Goal: Task Accomplishment & Management: Complete application form

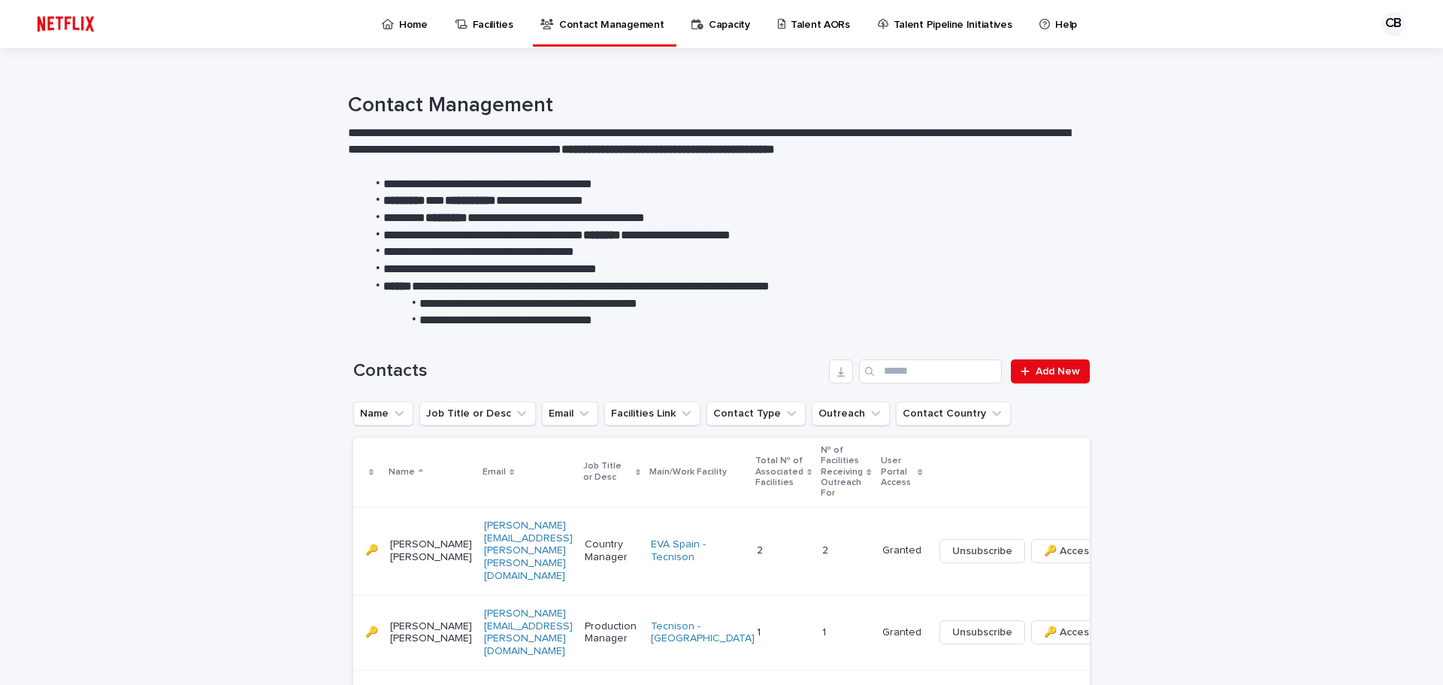
scroll to position [313, 0]
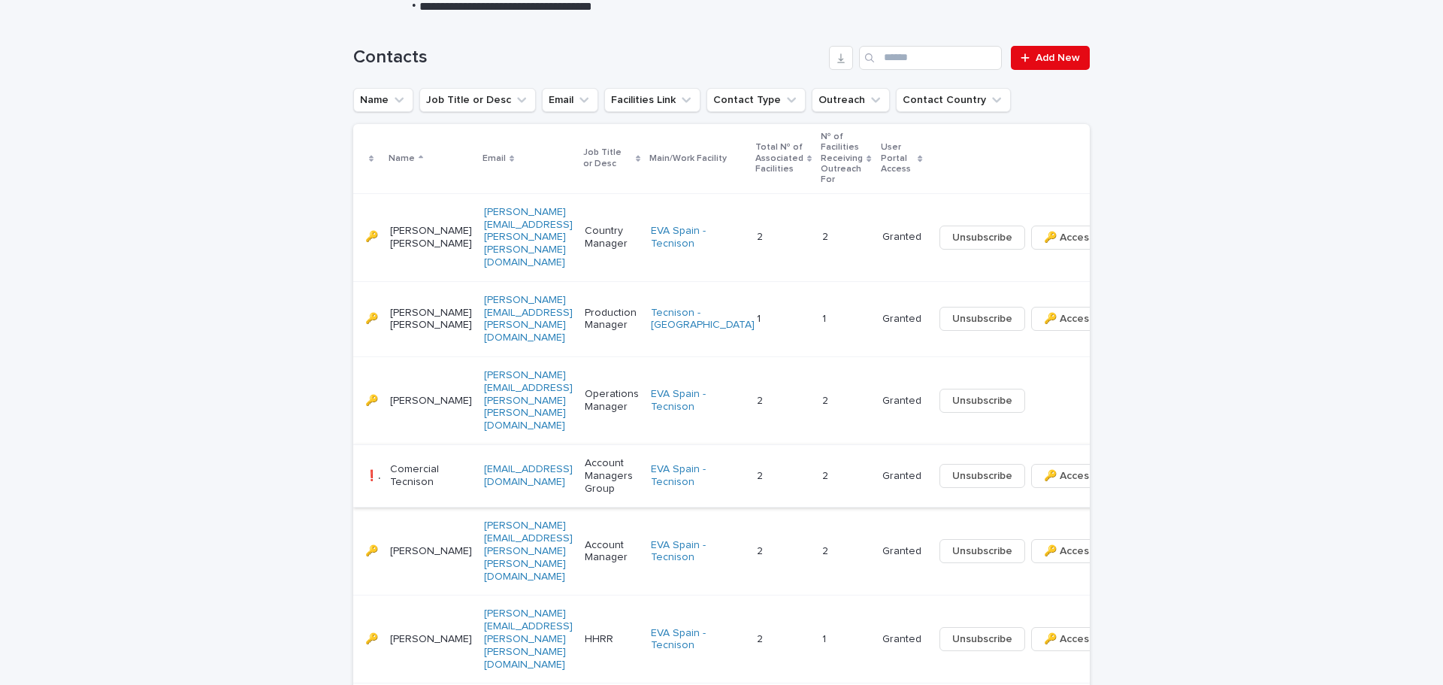
click at [1122, 470] on icon "button" at bounding box center [1123, 475] width 3 height 11
click at [987, 431] on span "⤫ Delete" at bounding box center [991, 430] width 45 height 15
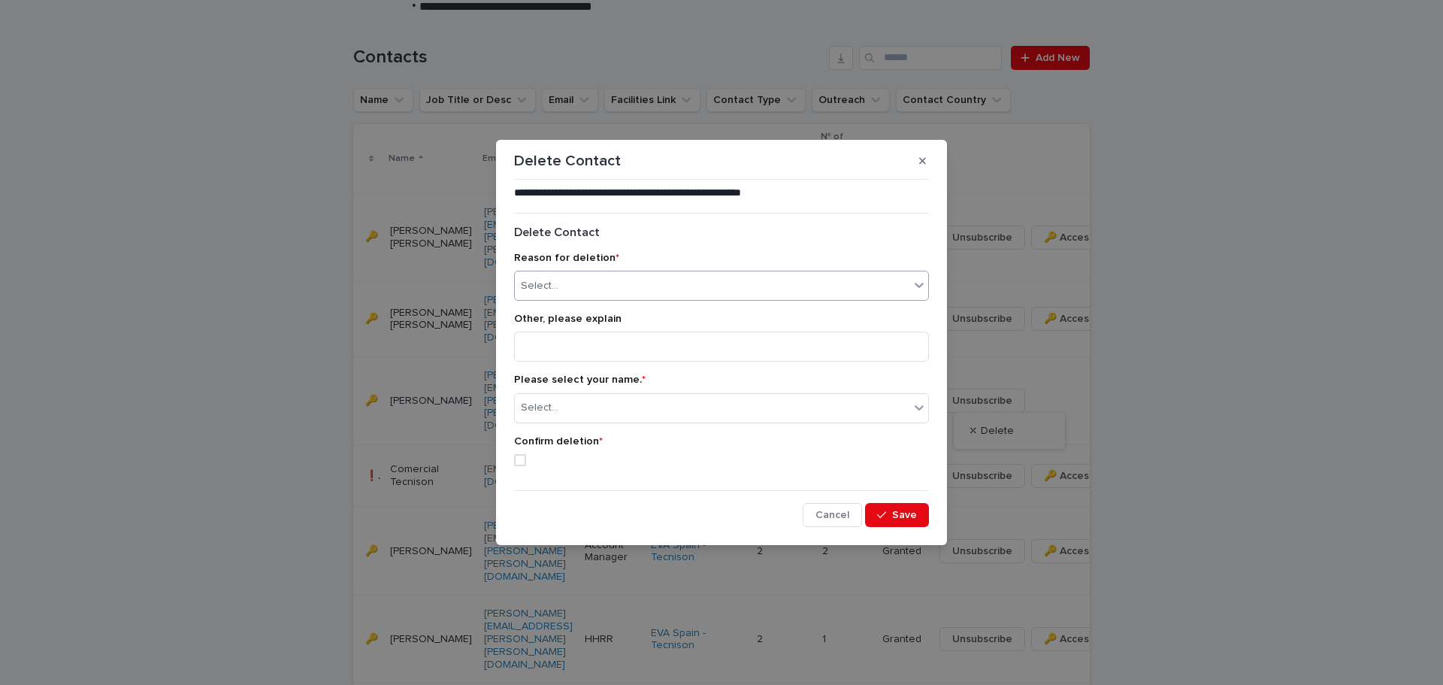
click at [918, 283] on icon at bounding box center [918, 284] width 15 height 15
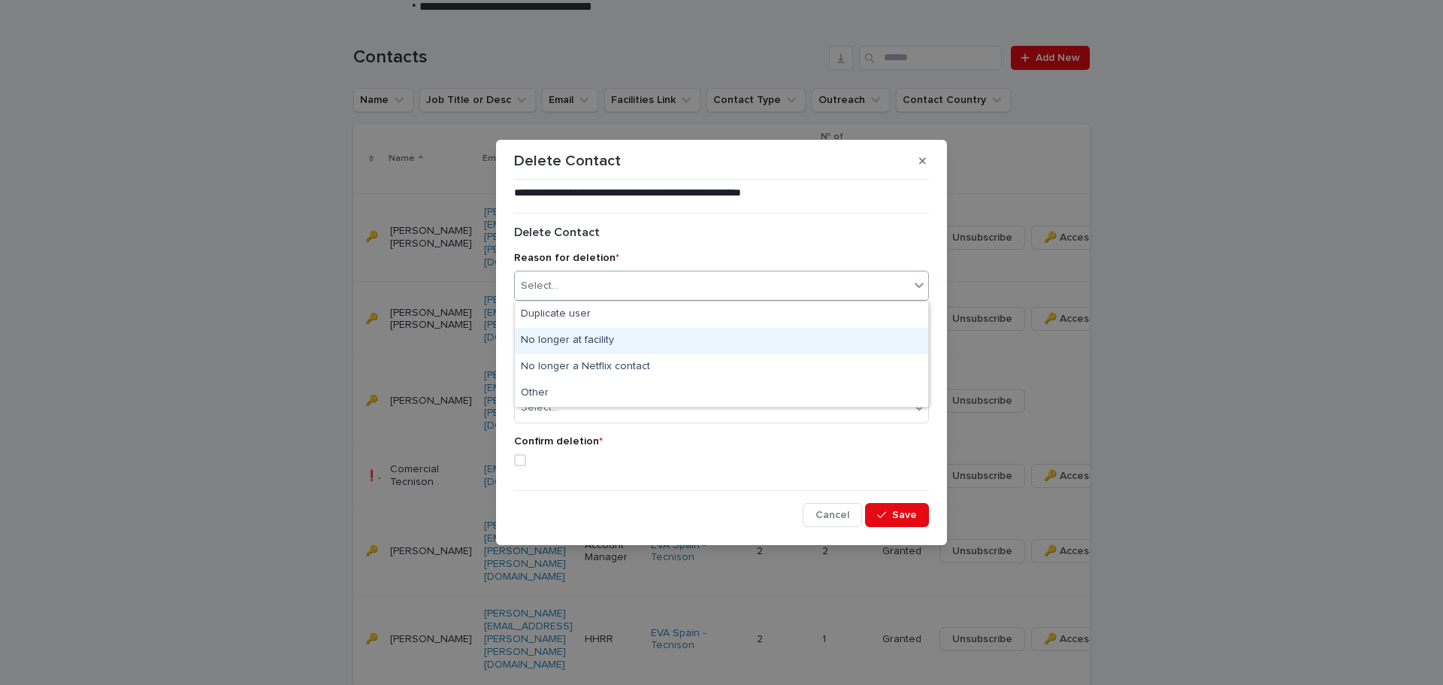
click at [596, 343] on div "No longer at facility" at bounding box center [721, 341] width 413 height 26
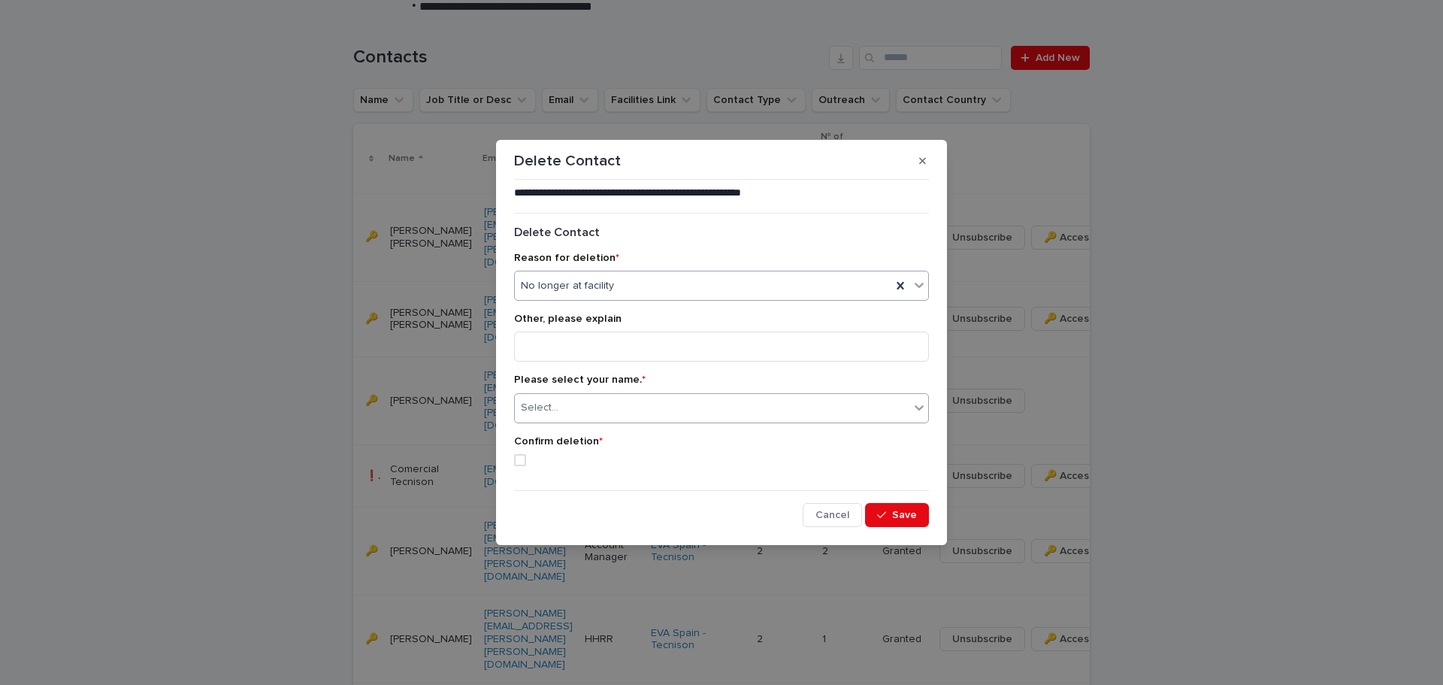
click at [921, 408] on icon at bounding box center [918, 407] width 9 height 5
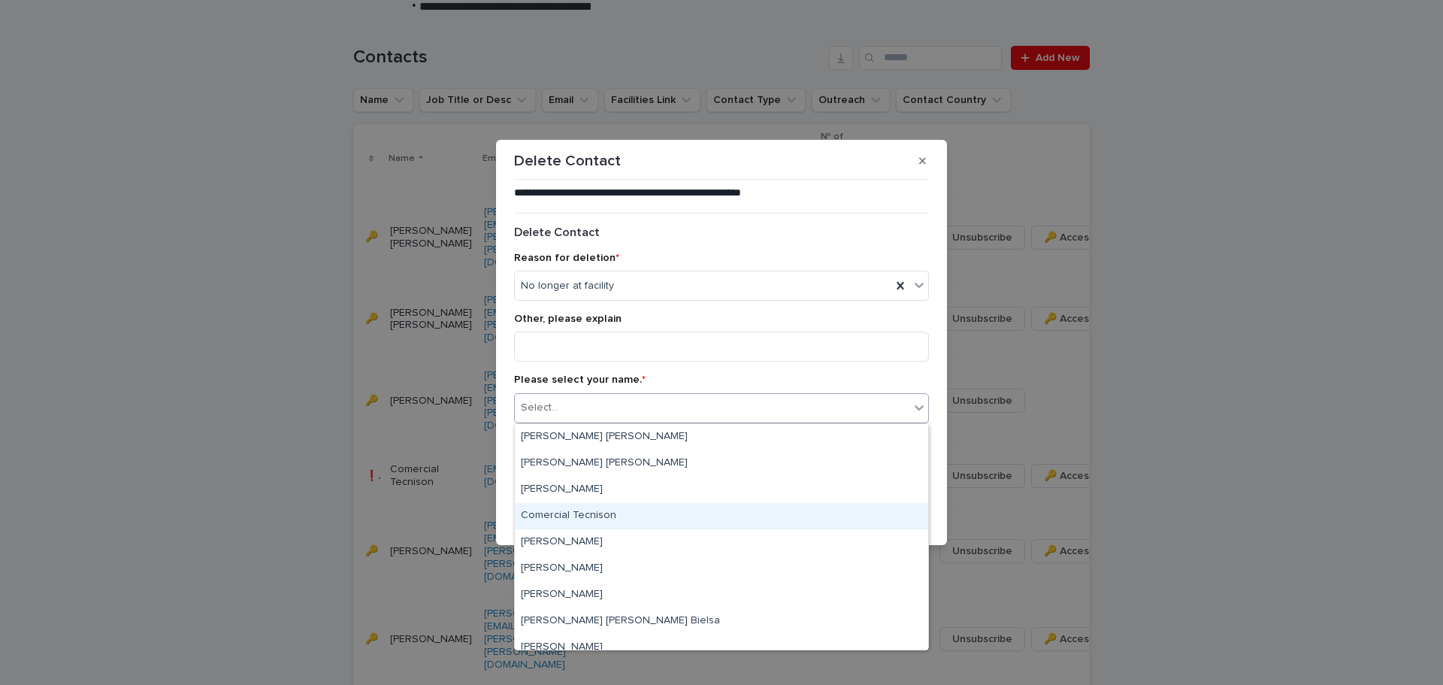
click at [586, 516] on div "Comercial Tecnison" at bounding box center [721, 516] width 413 height 26
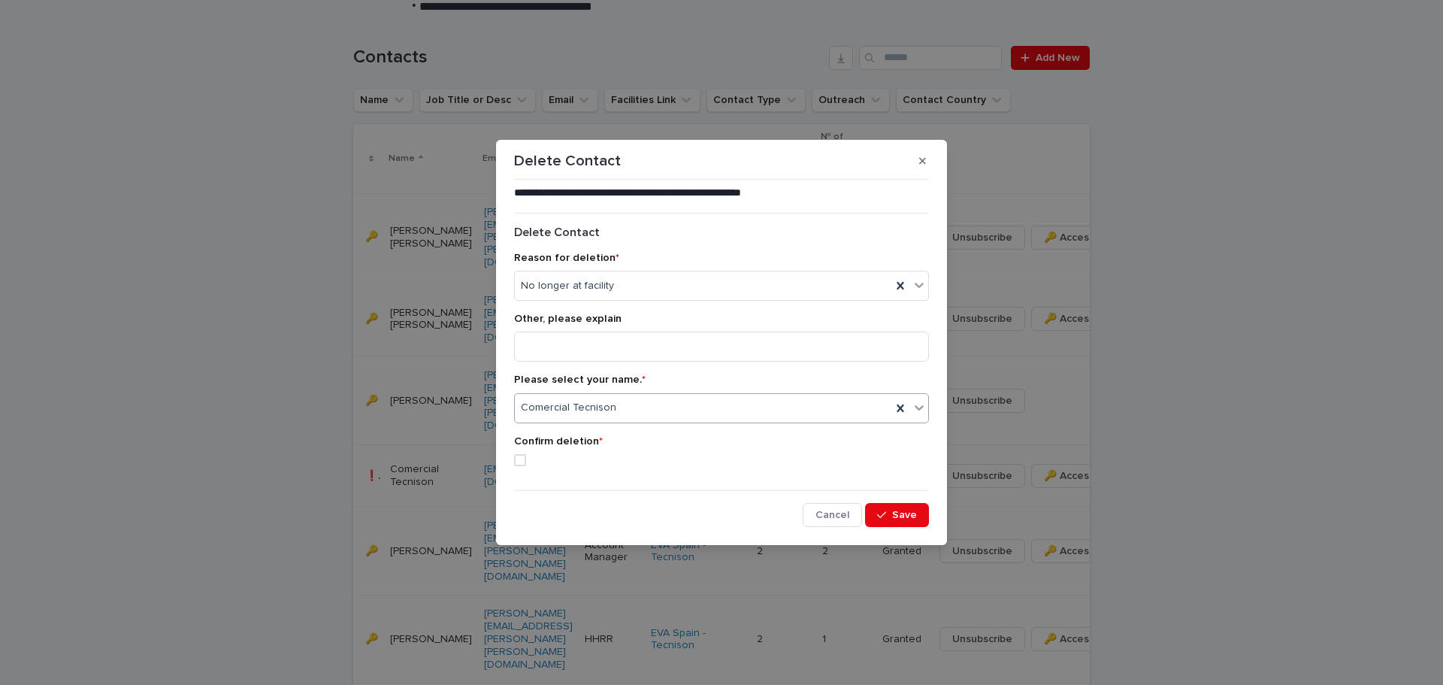
click at [523, 458] on span at bounding box center [520, 460] width 12 height 12
click at [897, 516] on span "Save" at bounding box center [904, 514] width 25 height 11
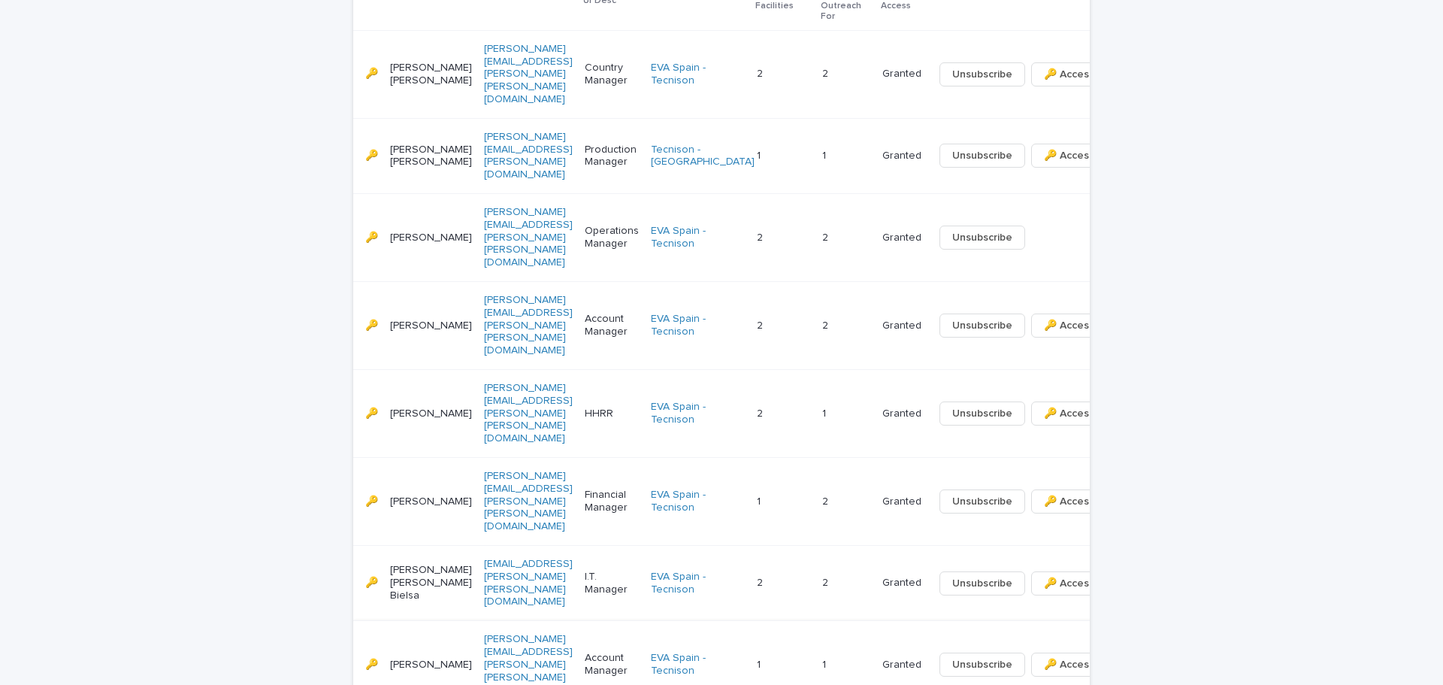
scroll to position [326, 0]
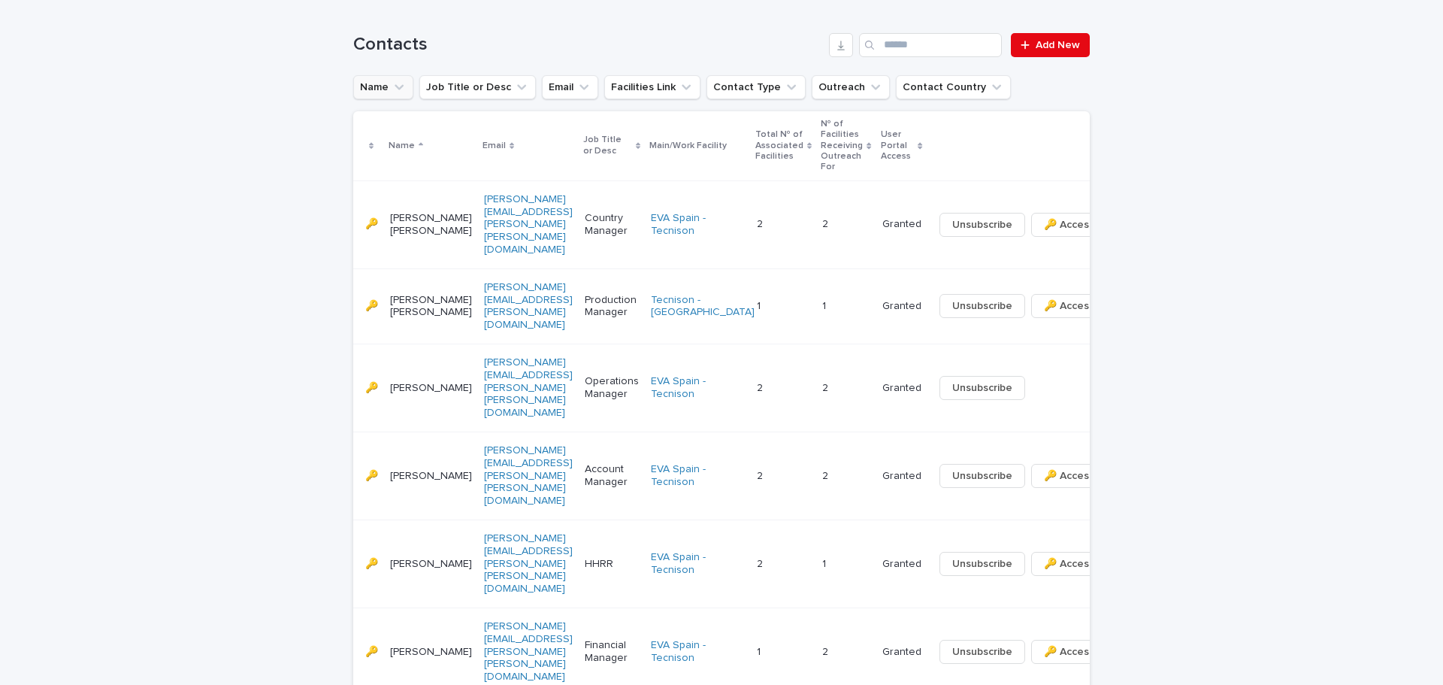
click at [396, 85] on icon "Name" at bounding box center [398, 87] width 15 height 15
click at [294, 107] on div "Loading... Saving… Loading... Saving… Contacts Add New Name contains Job Title …" at bounding box center [721, 670] width 1443 height 1335
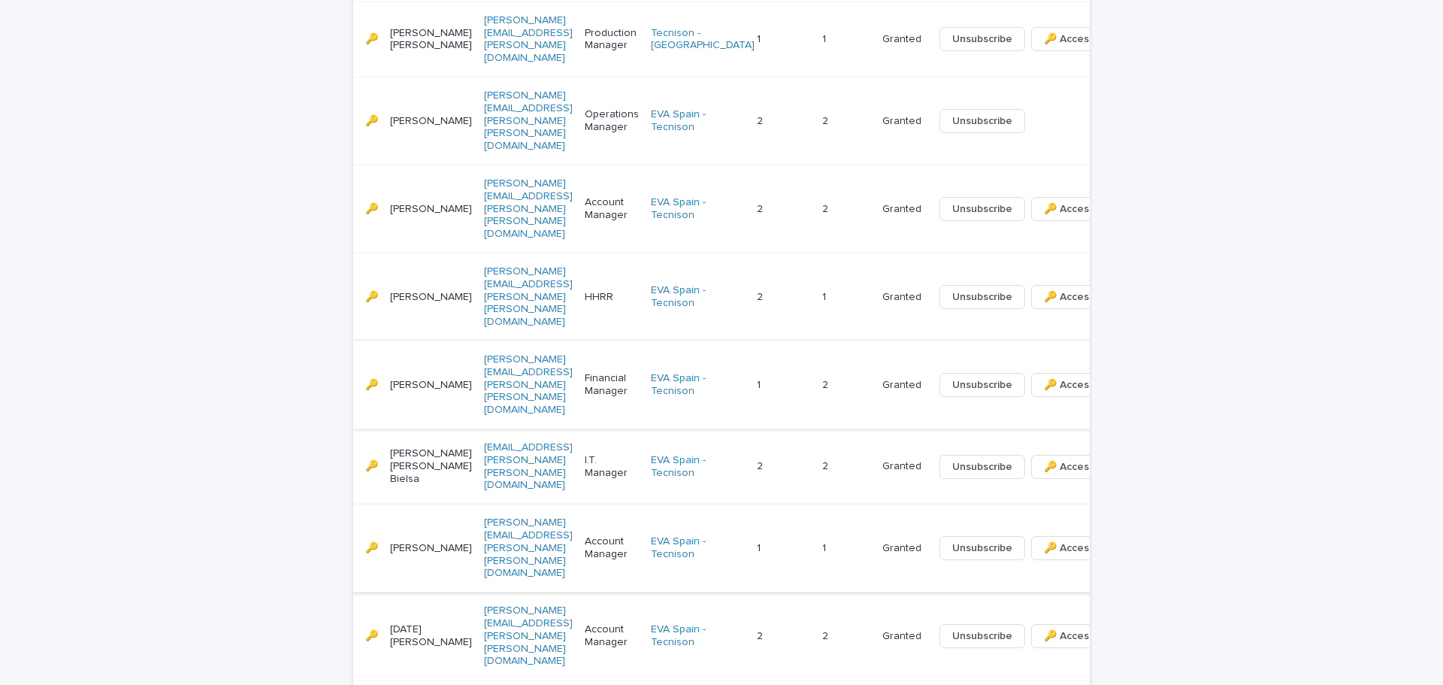
scroll to position [627, 0]
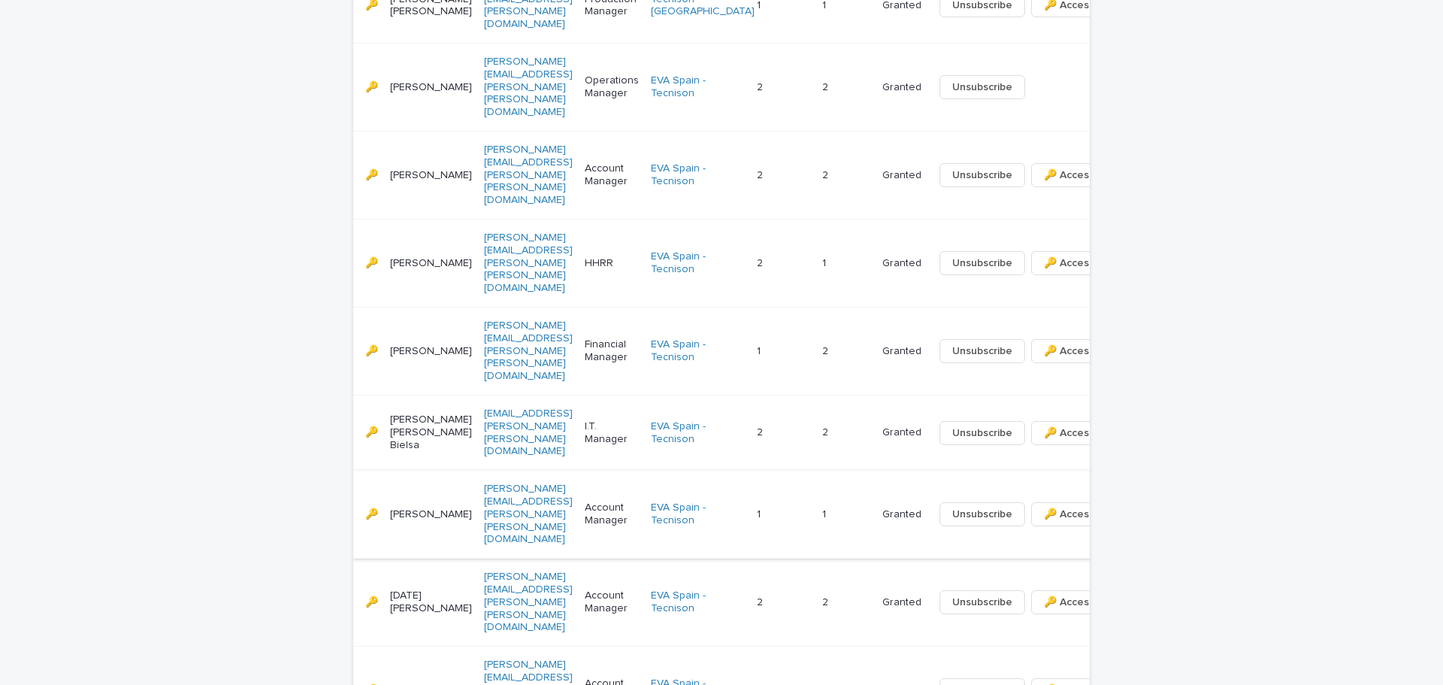
click at [277, 510] on div "Loading... Saving… Loading... Saving… Contacts Add New Name Job Title or Desc E…" at bounding box center [721, 369] width 1443 height 1335
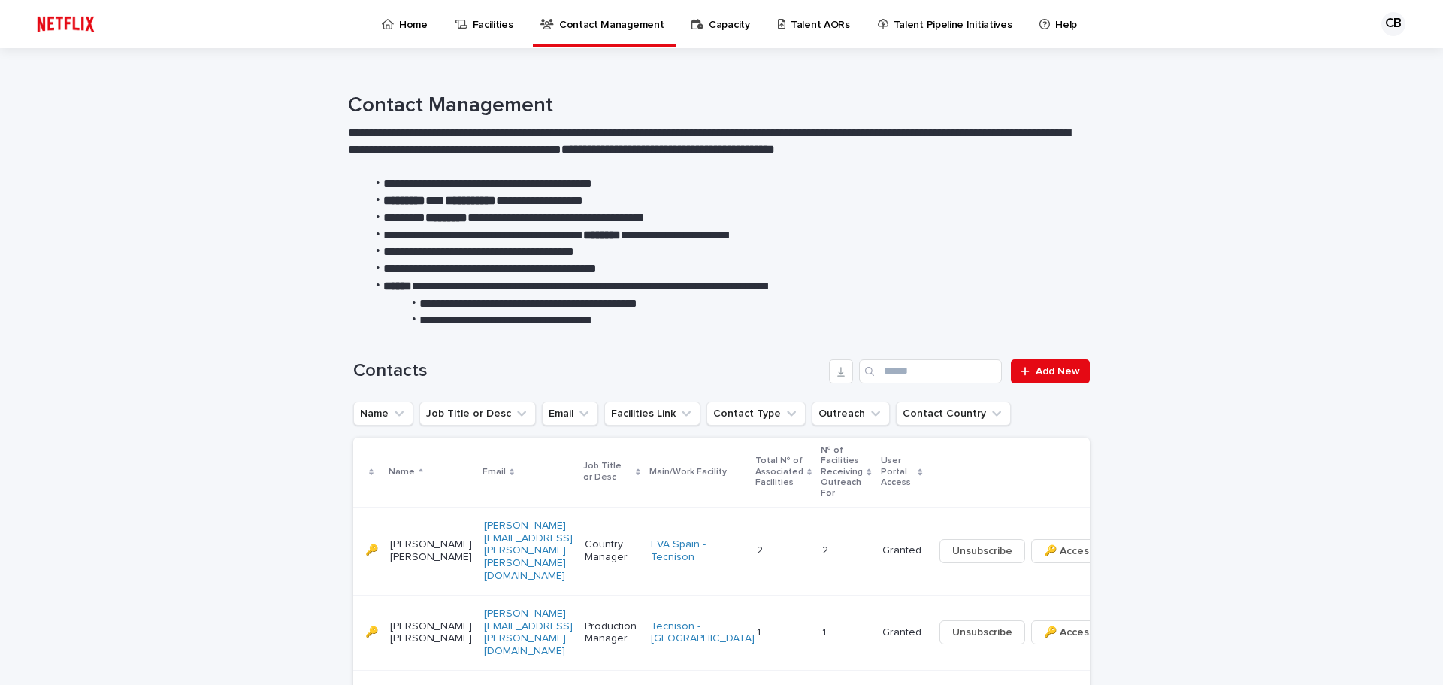
scroll to position [225, 0]
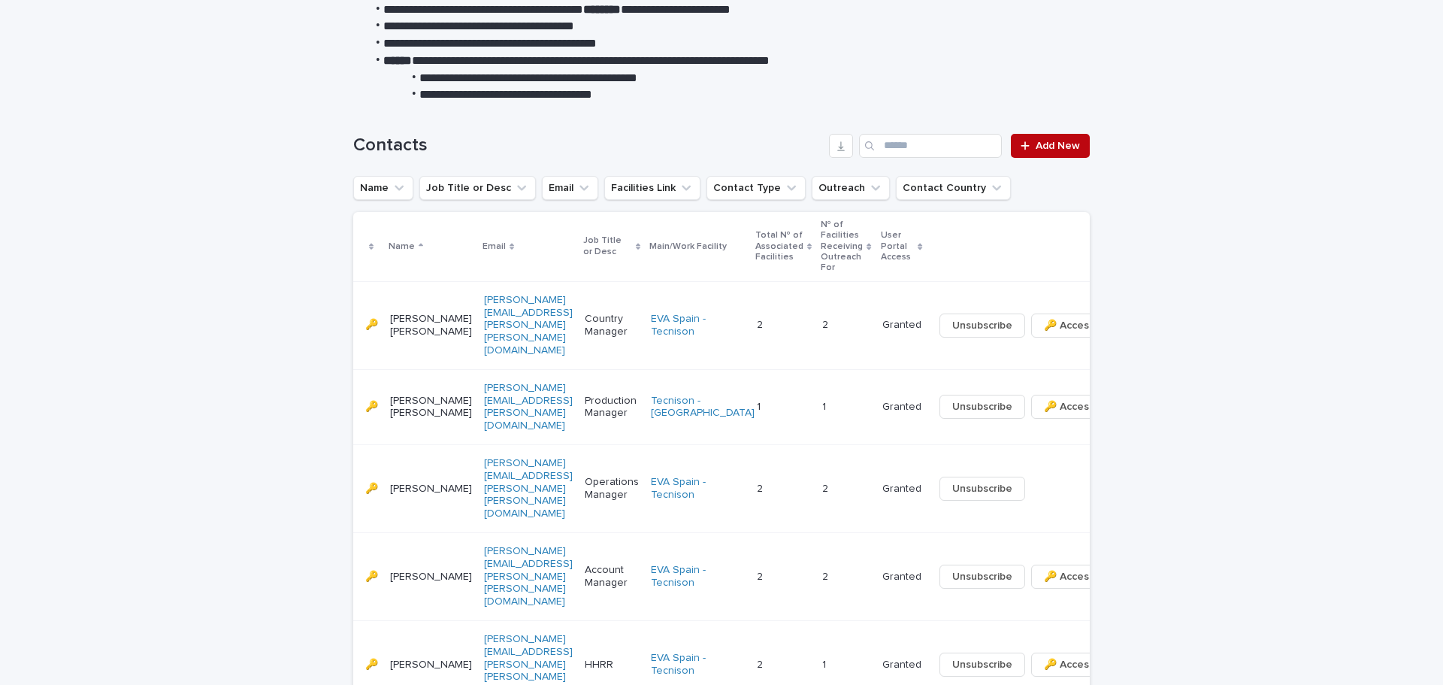
click at [1051, 141] on span "Add New" at bounding box center [1057, 146] width 44 height 11
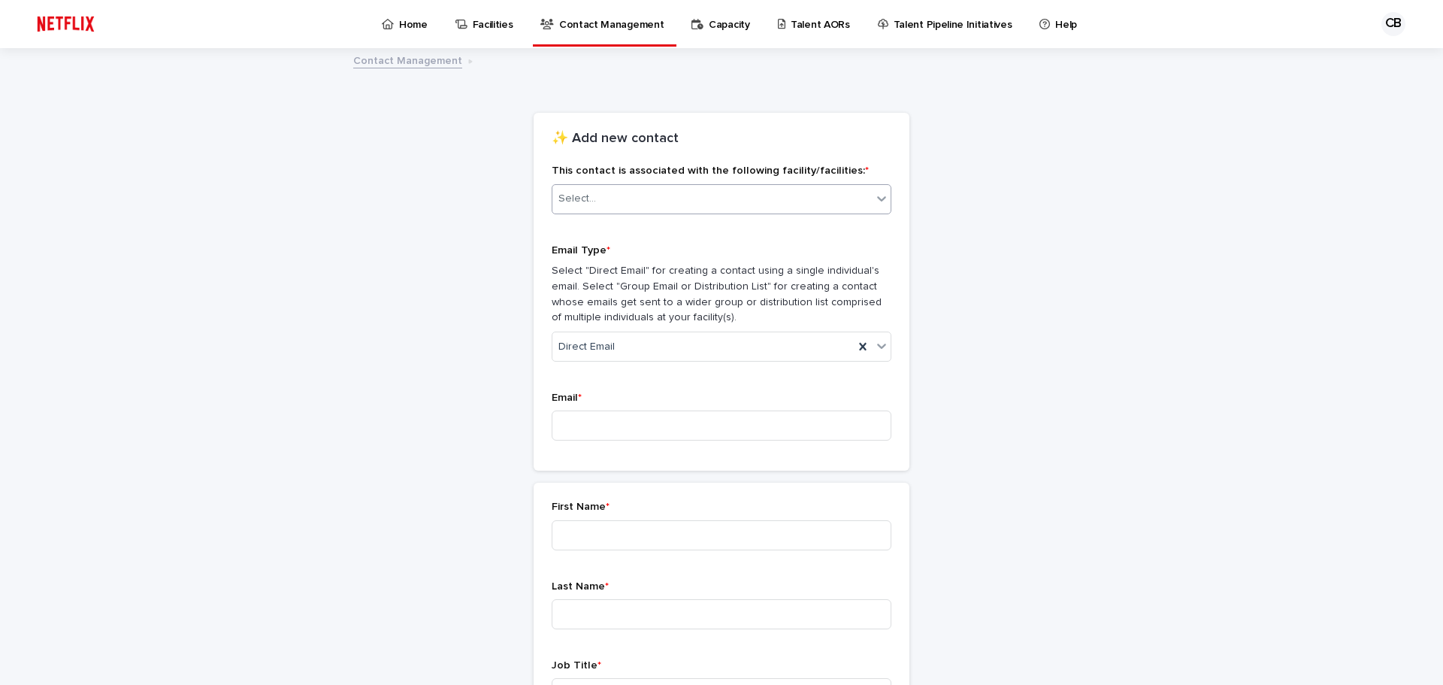
click at [880, 200] on icon at bounding box center [881, 198] width 15 height 15
click at [620, 230] on div "EVA Spain - Tecnison" at bounding box center [716, 228] width 338 height 26
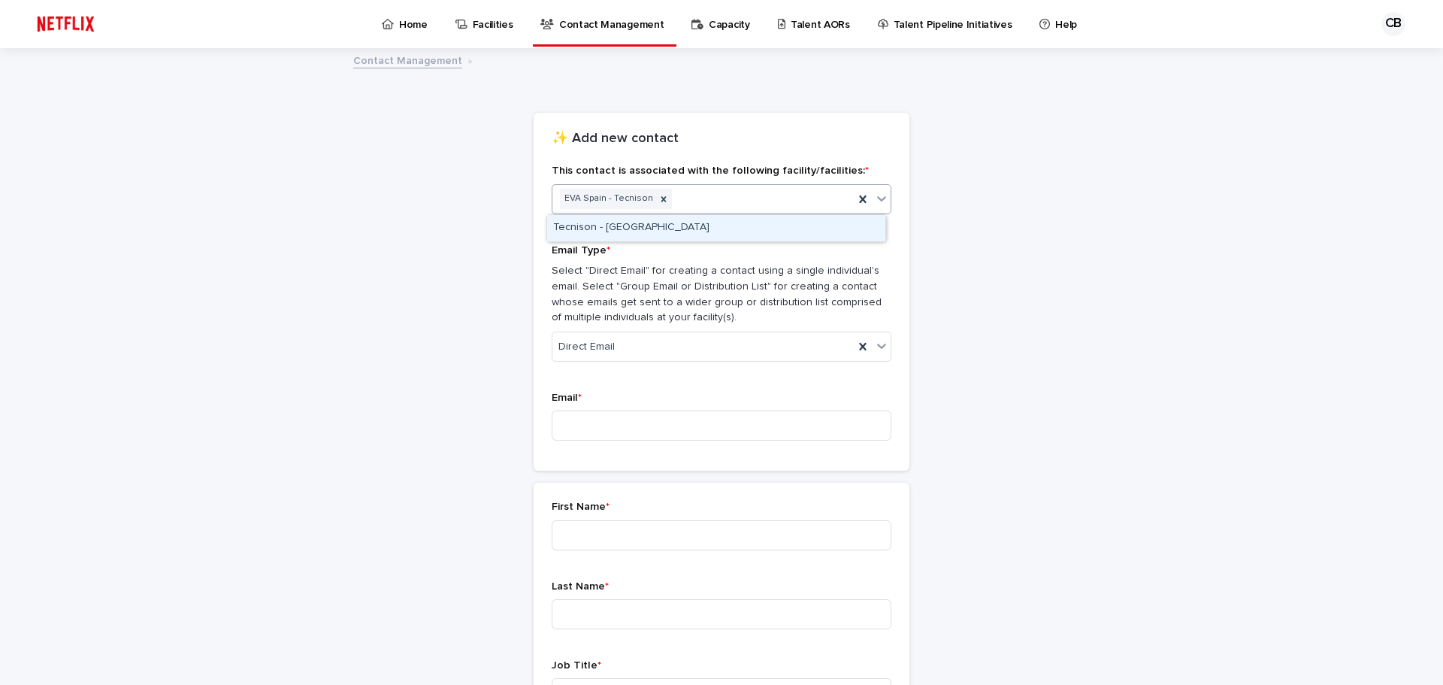
click at [879, 198] on icon at bounding box center [881, 198] width 15 height 15
click at [632, 227] on div "Tecnison - [GEOGRAPHIC_DATA]" at bounding box center [716, 228] width 338 height 26
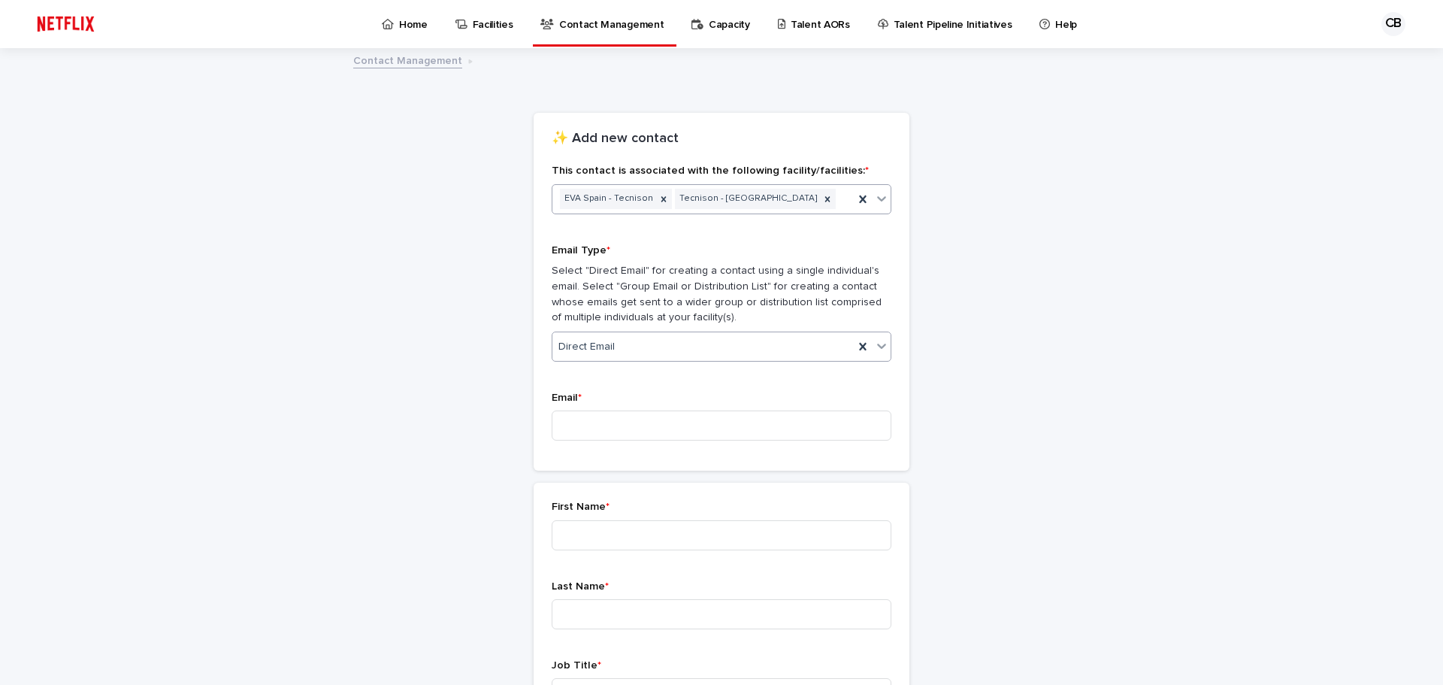
click at [637, 346] on div "Direct Email" at bounding box center [702, 346] width 301 height 25
drag, startPoint x: 641, startPoint y: 346, endPoint x: 548, endPoint y: 335, distance: 93.8
click at [552, 335] on div "Direct Email" at bounding box center [702, 346] width 301 height 25
type input "**********"
click at [580, 420] on input at bounding box center [722, 425] width 340 height 30
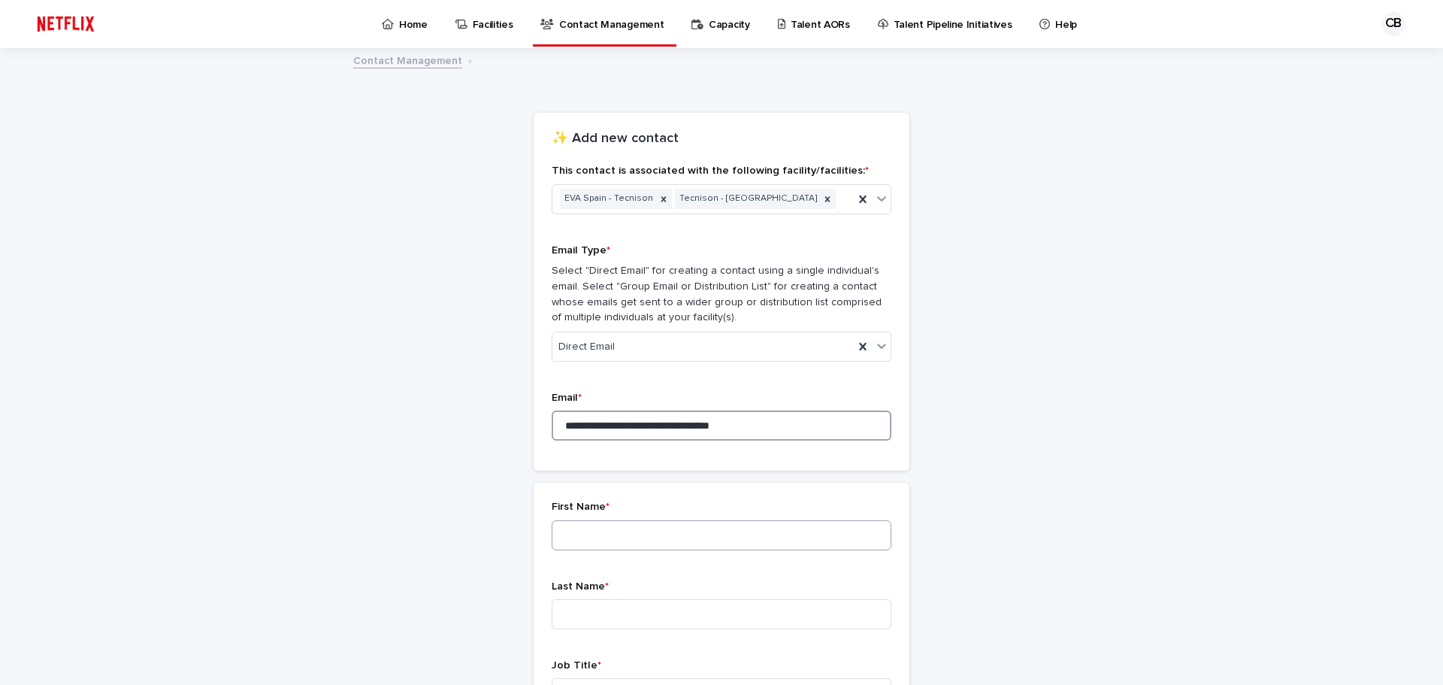
type input "**********"
click at [605, 536] on input at bounding box center [722, 535] width 340 height 30
type input "******"
click at [619, 617] on input at bounding box center [722, 614] width 340 height 30
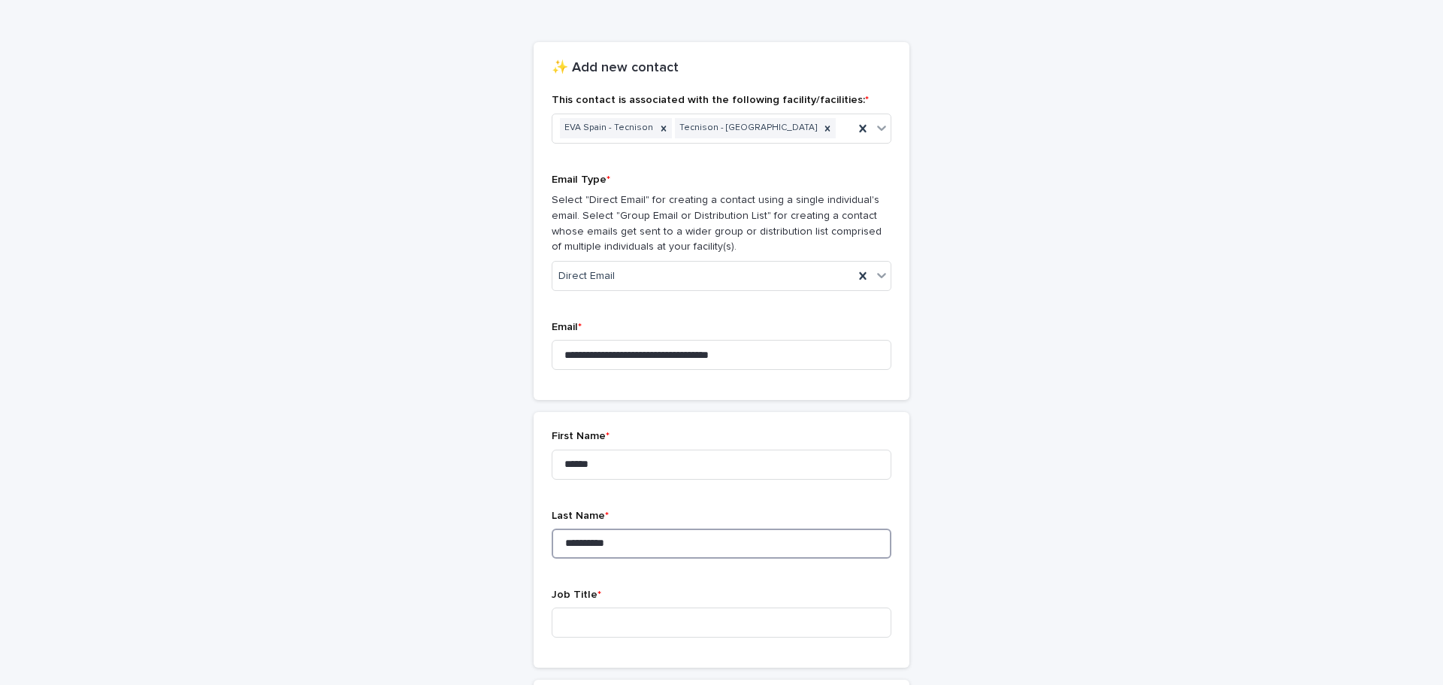
scroll to position [150, 0]
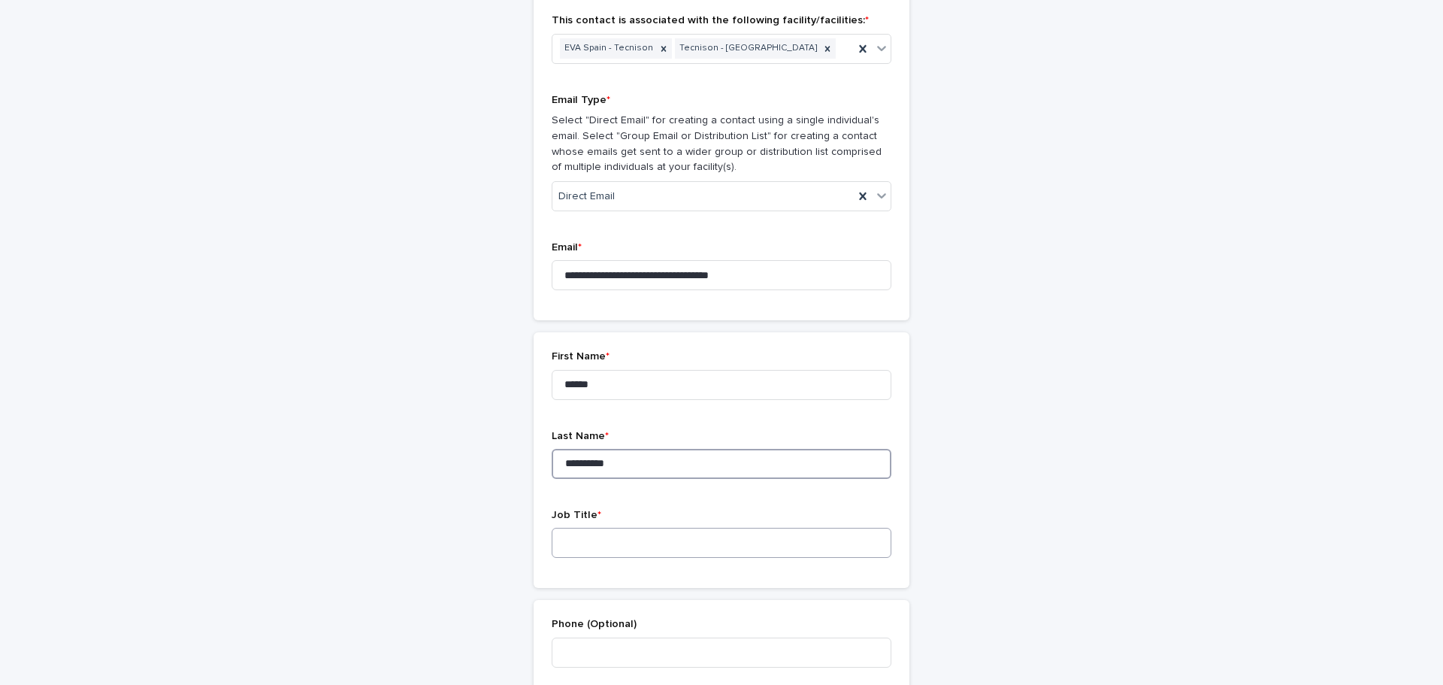
type input "**********"
click at [633, 540] on input at bounding box center [722, 542] width 340 height 30
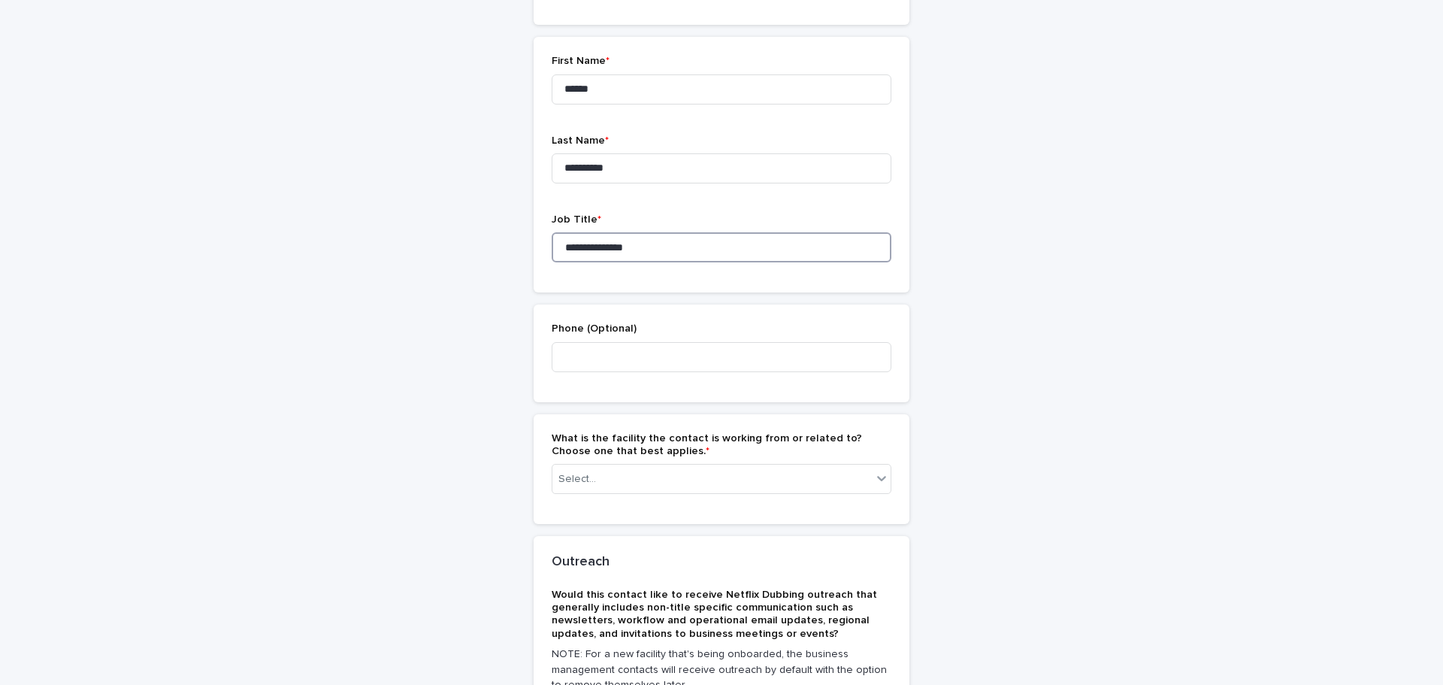
scroll to position [451, 0]
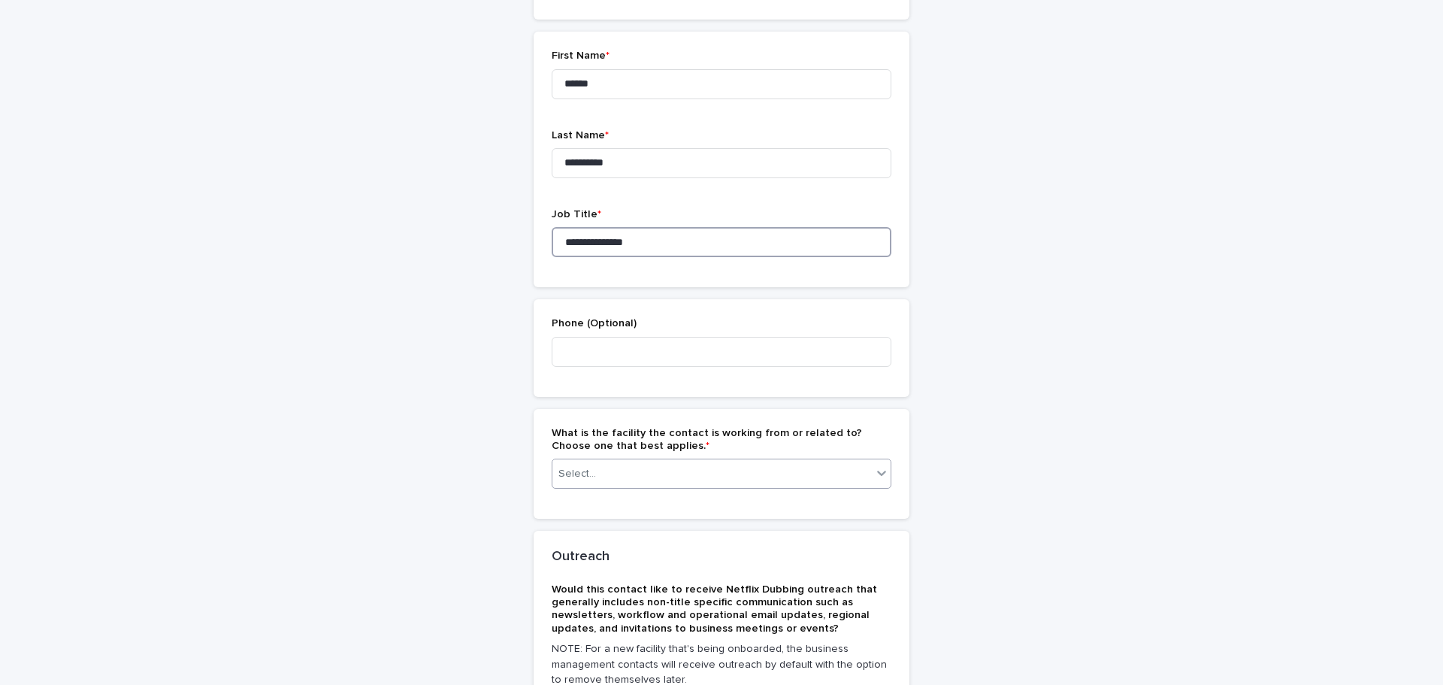
type input "**********"
click at [881, 472] on icon at bounding box center [881, 472] width 15 height 15
click at [580, 500] on div "EVA Spain - Tecnison" at bounding box center [716, 502] width 338 height 26
click at [877, 473] on icon at bounding box center [881, 472] width 9 height 5
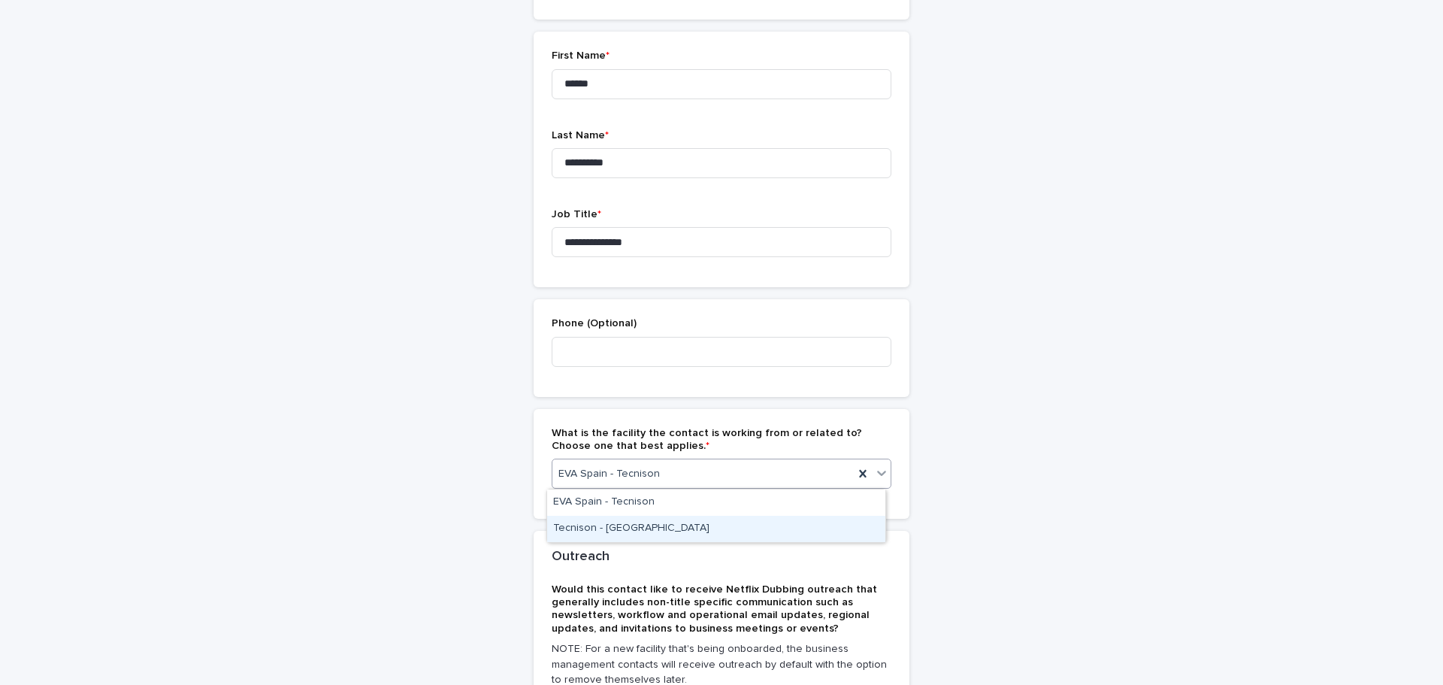
click at [663, 530] on div "Tecnison - [GEOGRAPHIC_DATA]" at bounding box center [716, 528] width 338 height 26
click at [875, 469] on icon at bounding box center [881, 472] width 15 height 15
click at [576, 503] on div "EVA Spain - Tecnison" at bounding box center [716, 502] width 338 height 26
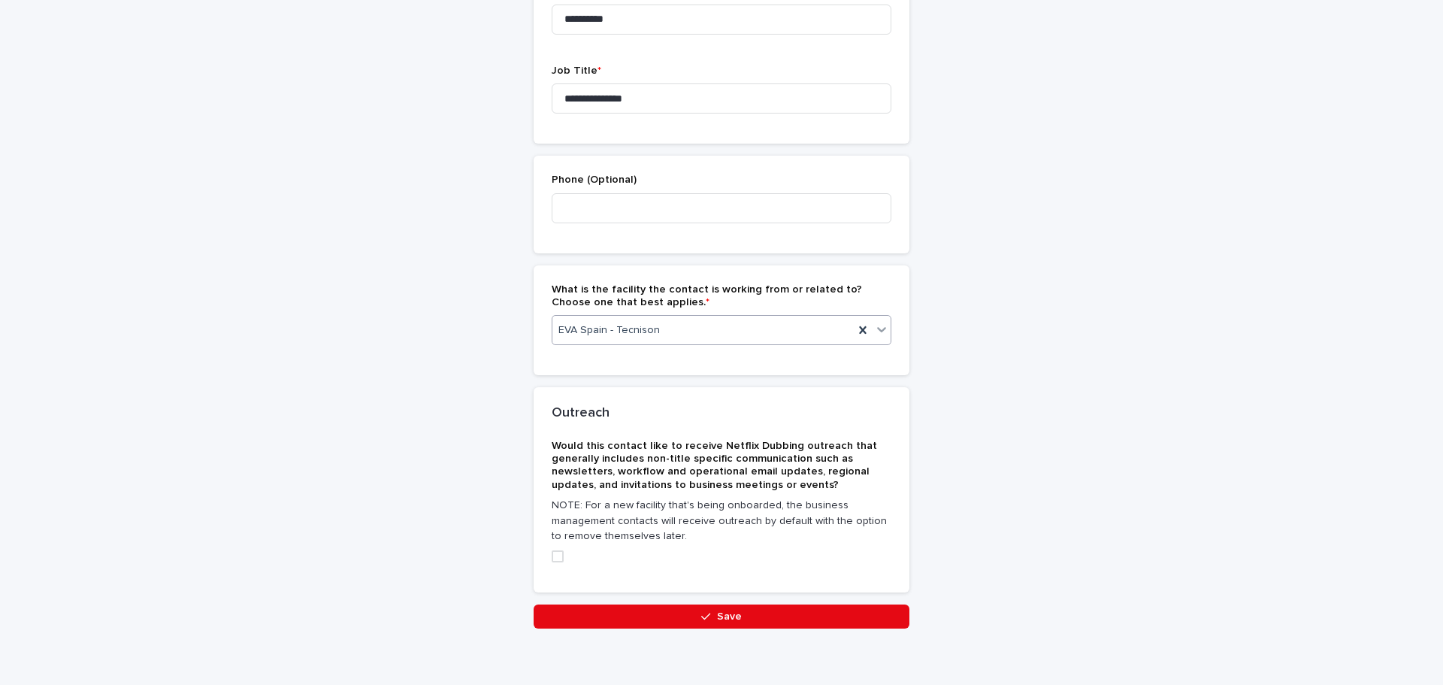
scroll to position [613, 0]
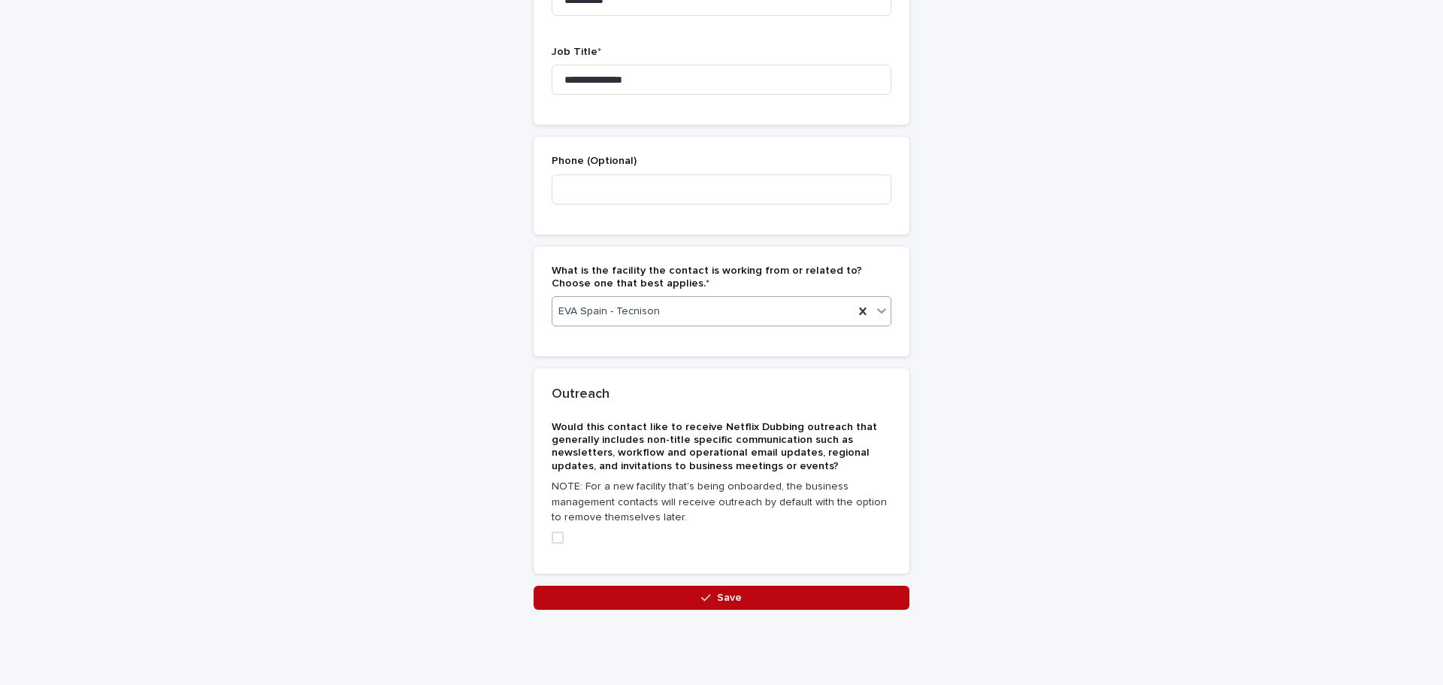
click at [718, 591] on button "Save" at bounding box center [721, 597] width 376 height 24
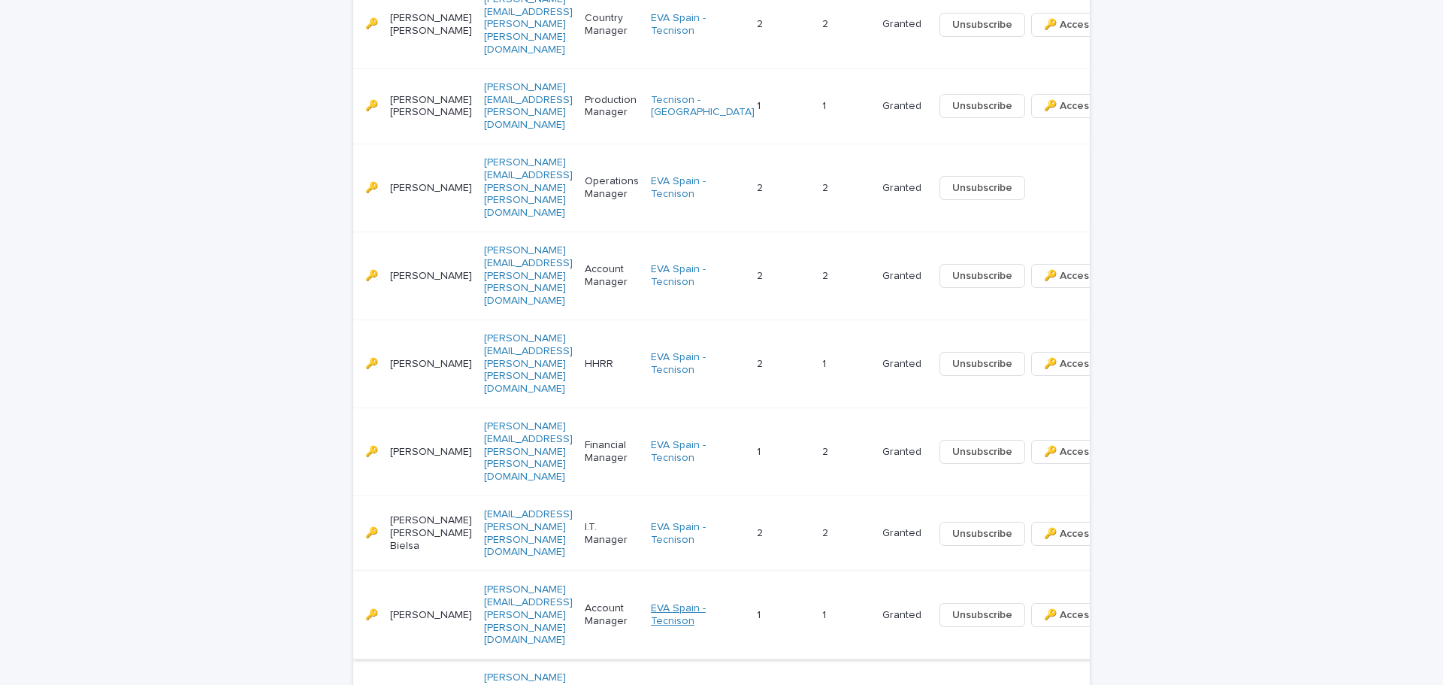
scroll to position [676, 0]
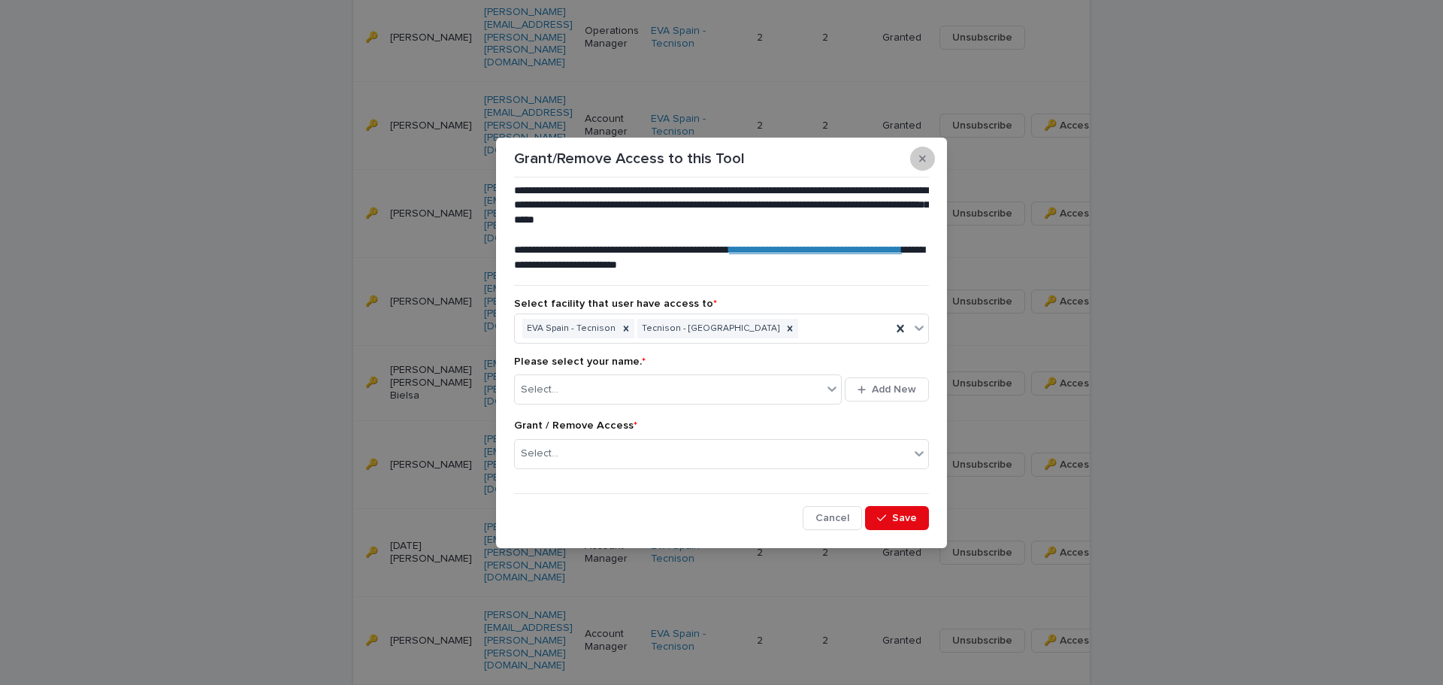
click at [920, 152] on button "button" at bounding box center [922, 159] width 25 height 24
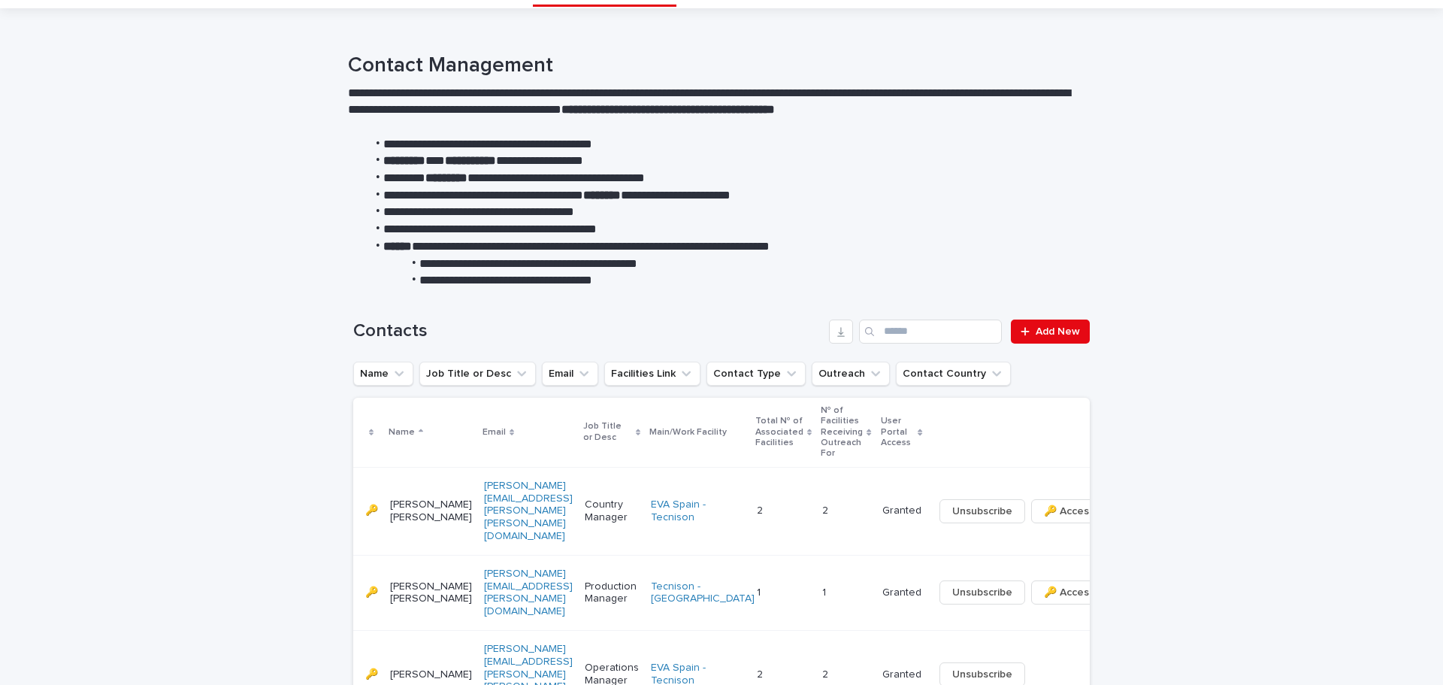
scroll to position [0, 0]
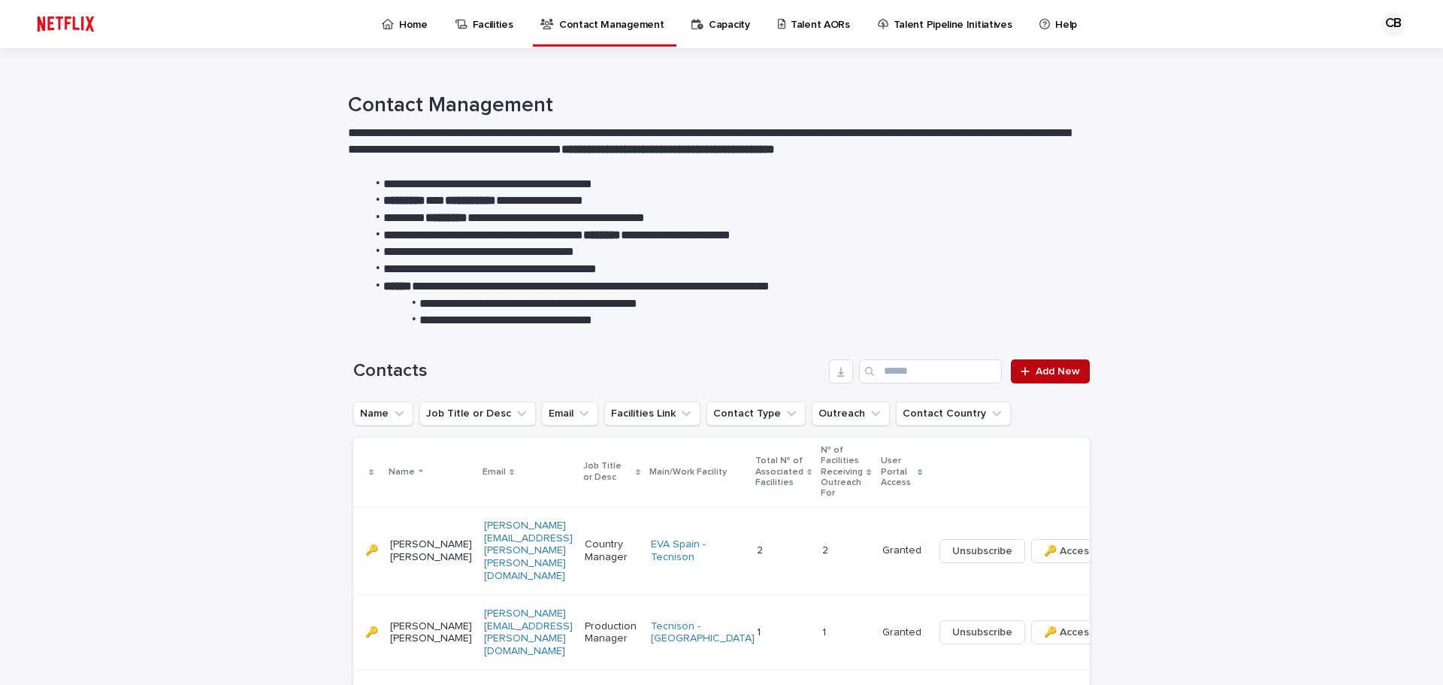
click at [1058, 372] on span "Add New" at bounding box center [1057, 371] width 44 height 11
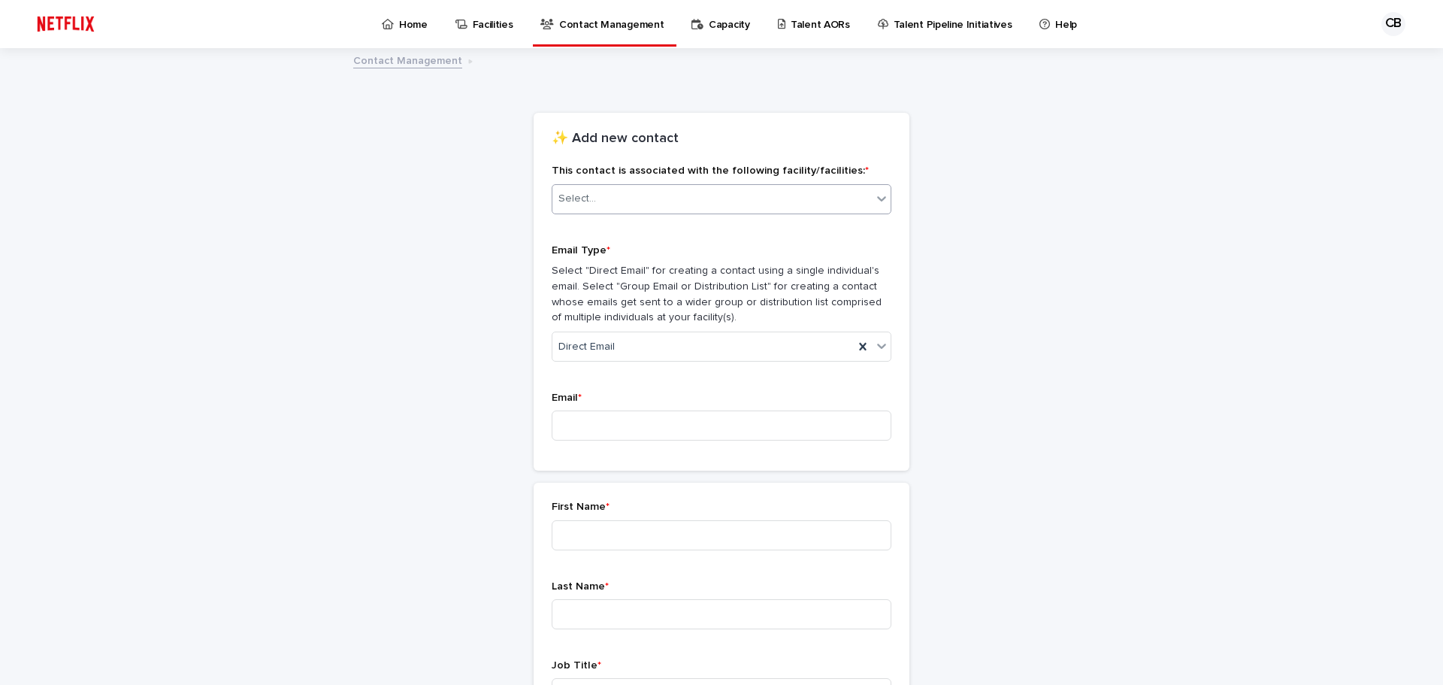
click at [610, 195] on div "Select..." at bounding box center [711, 198] width 319 height 25
click at [595, 227] on div "EVA Spain - Tecnison" at bounding box center [716, 228] width 338 height 26
click at [874, 199] on icon at bounding box center [881, 198] width 15 height 15
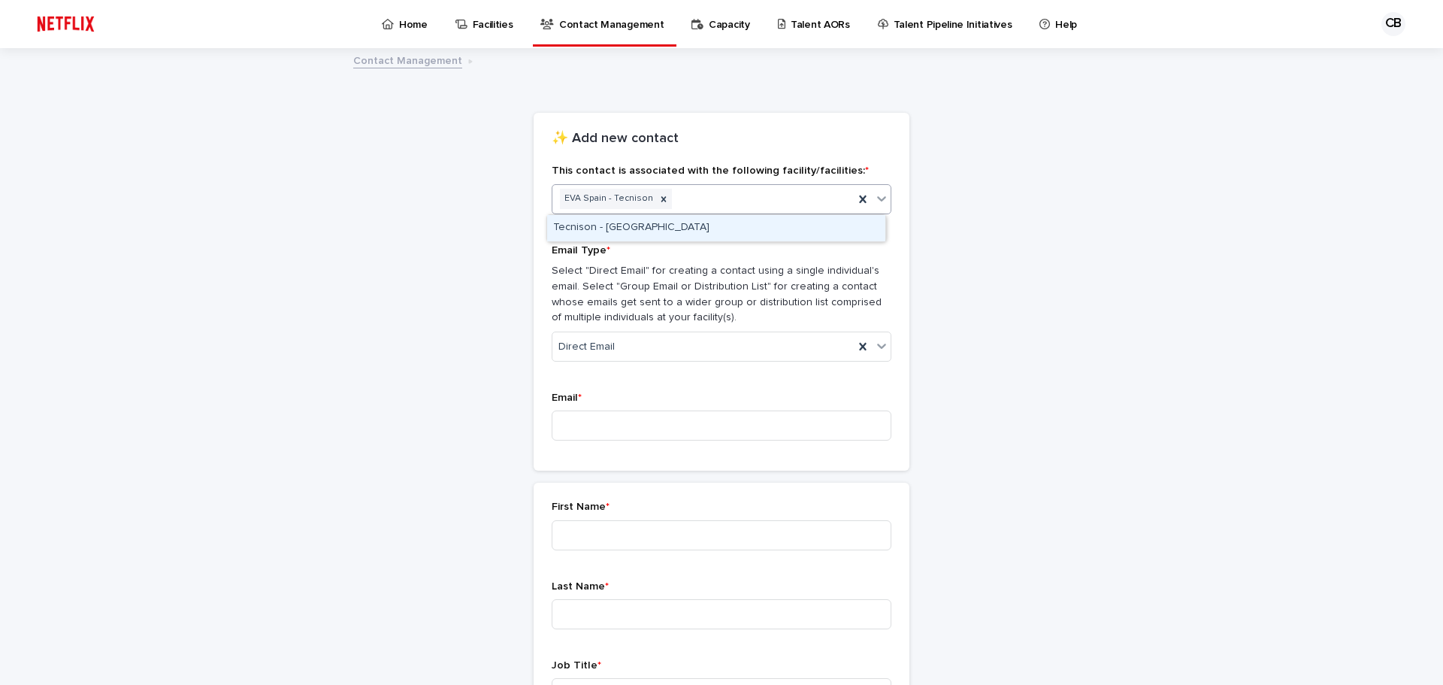
click at [679, 230] on div "Tecnison - [GEOGRAPHIC_DATA]" at bounding box center [716, 228] width 338 height 26
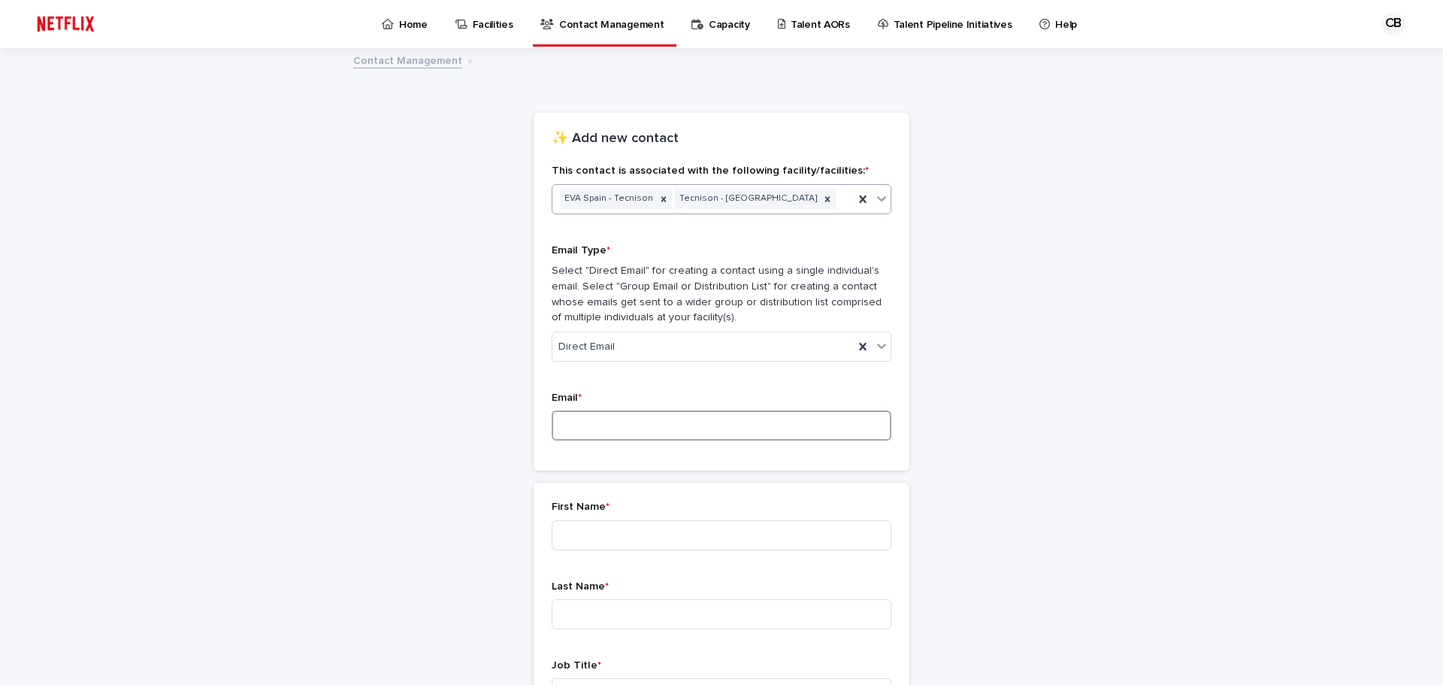
click at [597, 425] on input at bounding box center [722, 425] width 340 height 30
type input "**********"
click at [623, 544] on input at bounding box center [722, 535] width 340 height 30
type input "******"
click at [616, 614] on input at bounding box center [722, 614] width 340 height 30
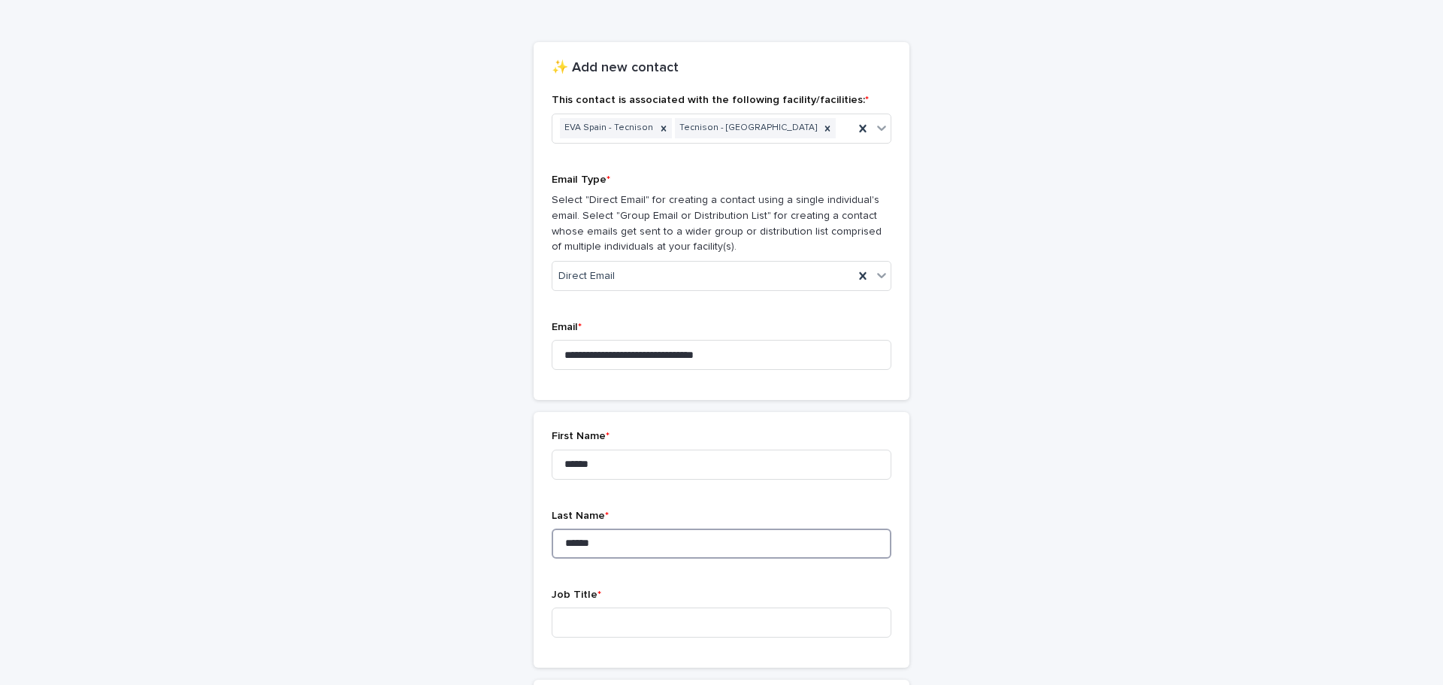
scroll to position [150, 0]
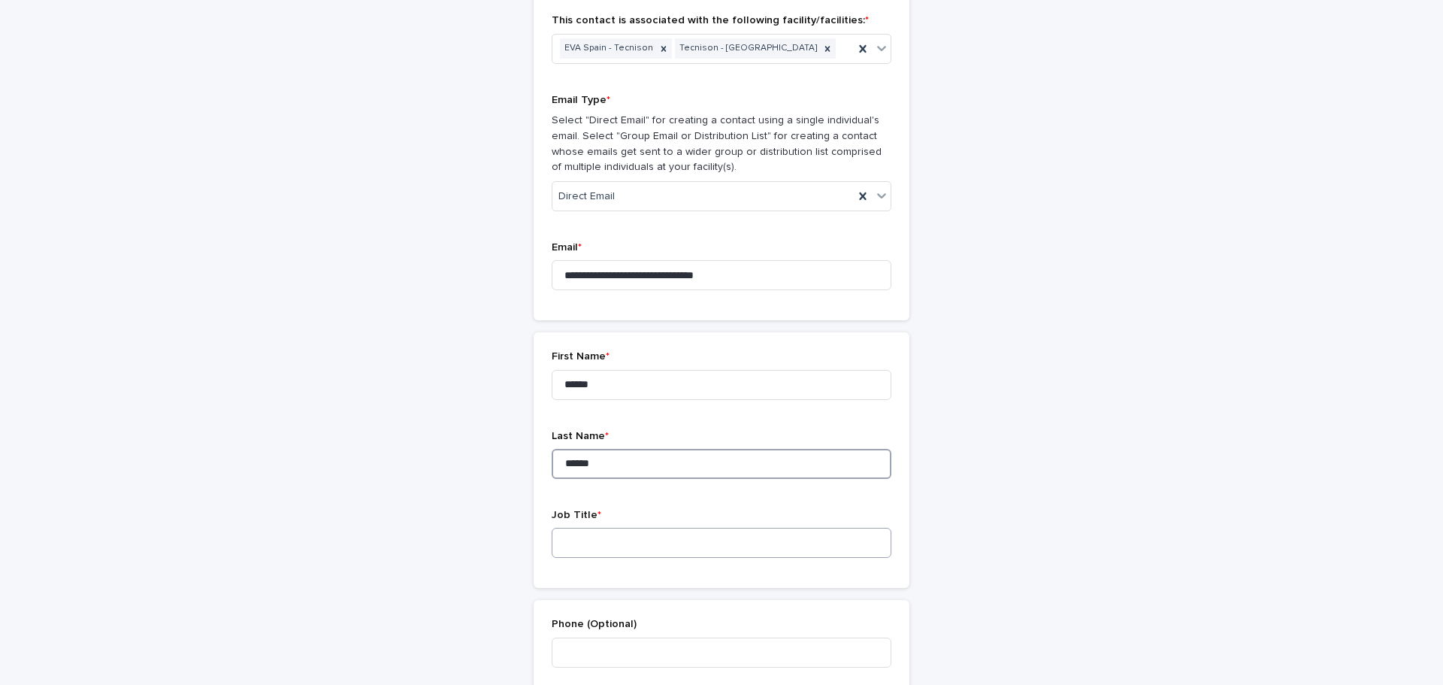
type input "******"
click at [627, 552] on input at bounding box center [722, 542] width 340 height 30
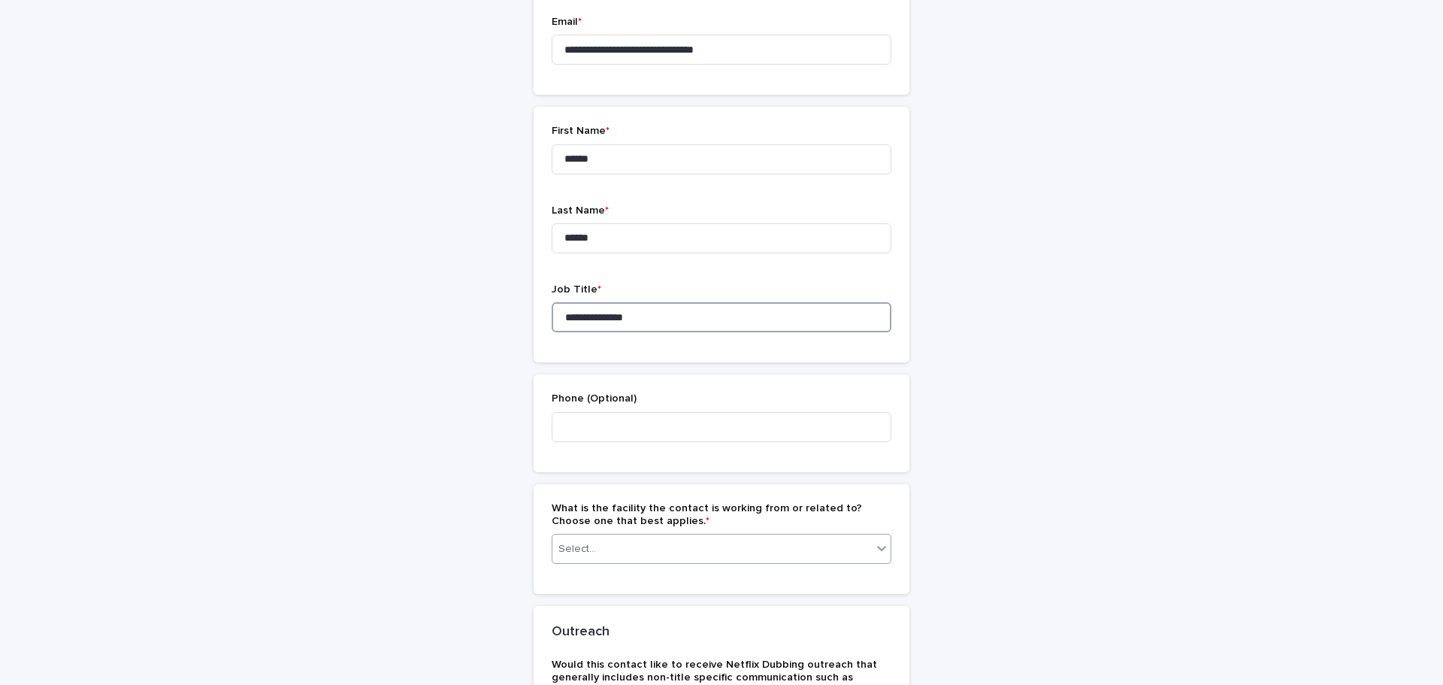
scroll to position [451, 0]
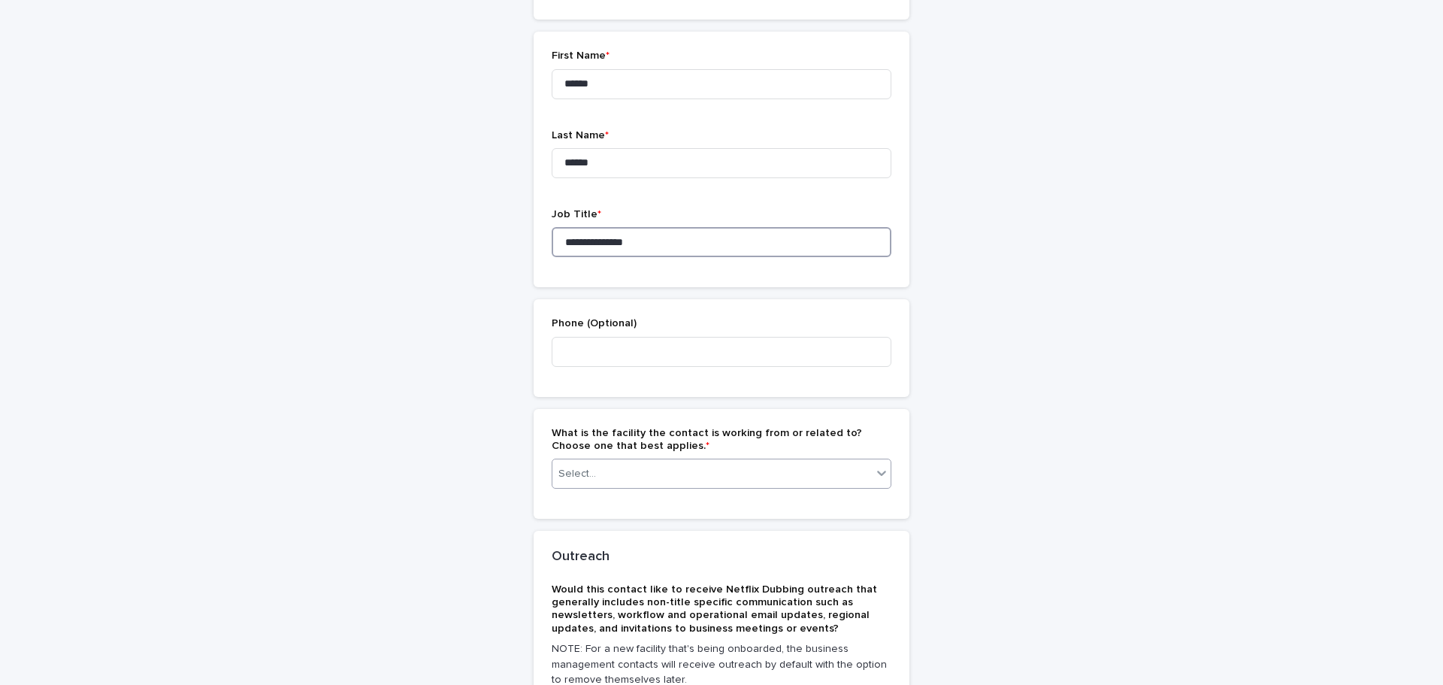
type input "**********"
click at [757, 470] on div "Select..." at bounding box center [711, 473] width 319 height 25
click at [663, 503] on div "EVA Spain - Tecnison" at bounding box center [716, 502] width 338 height 26
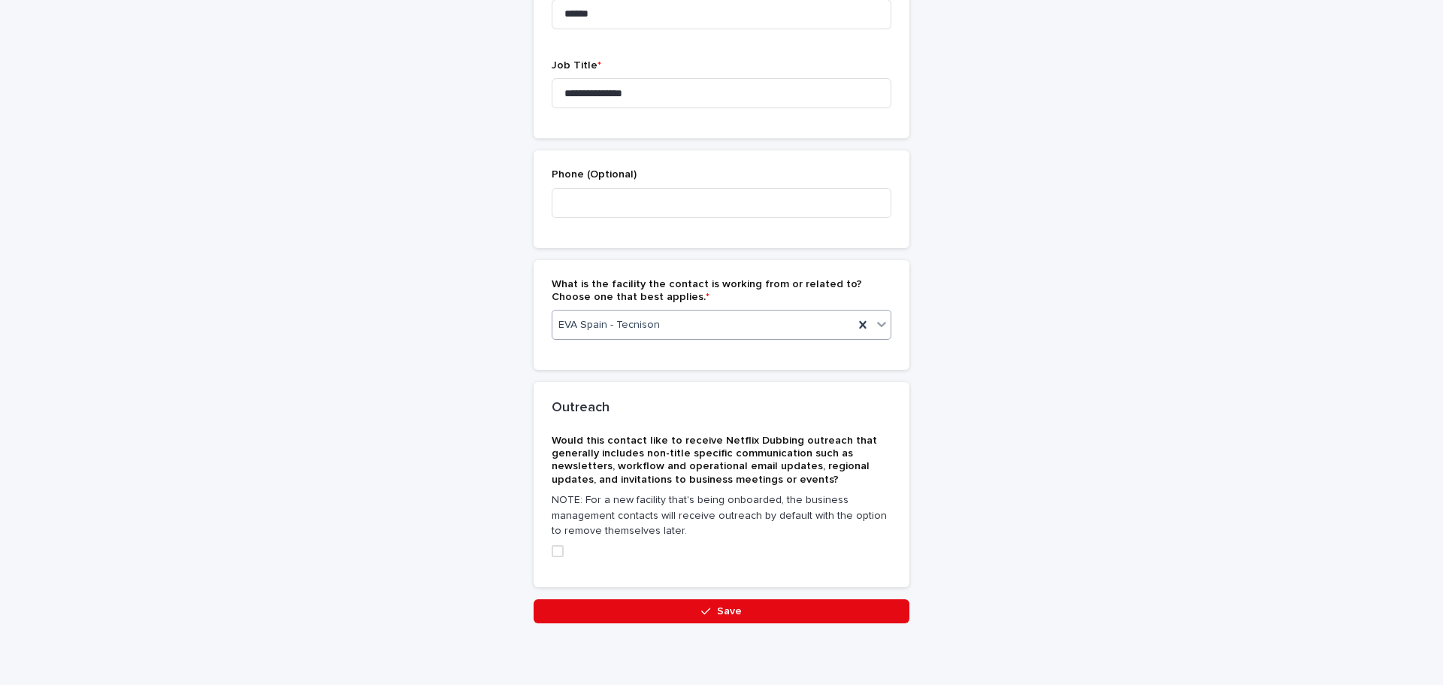
scroll to position [613, 0]
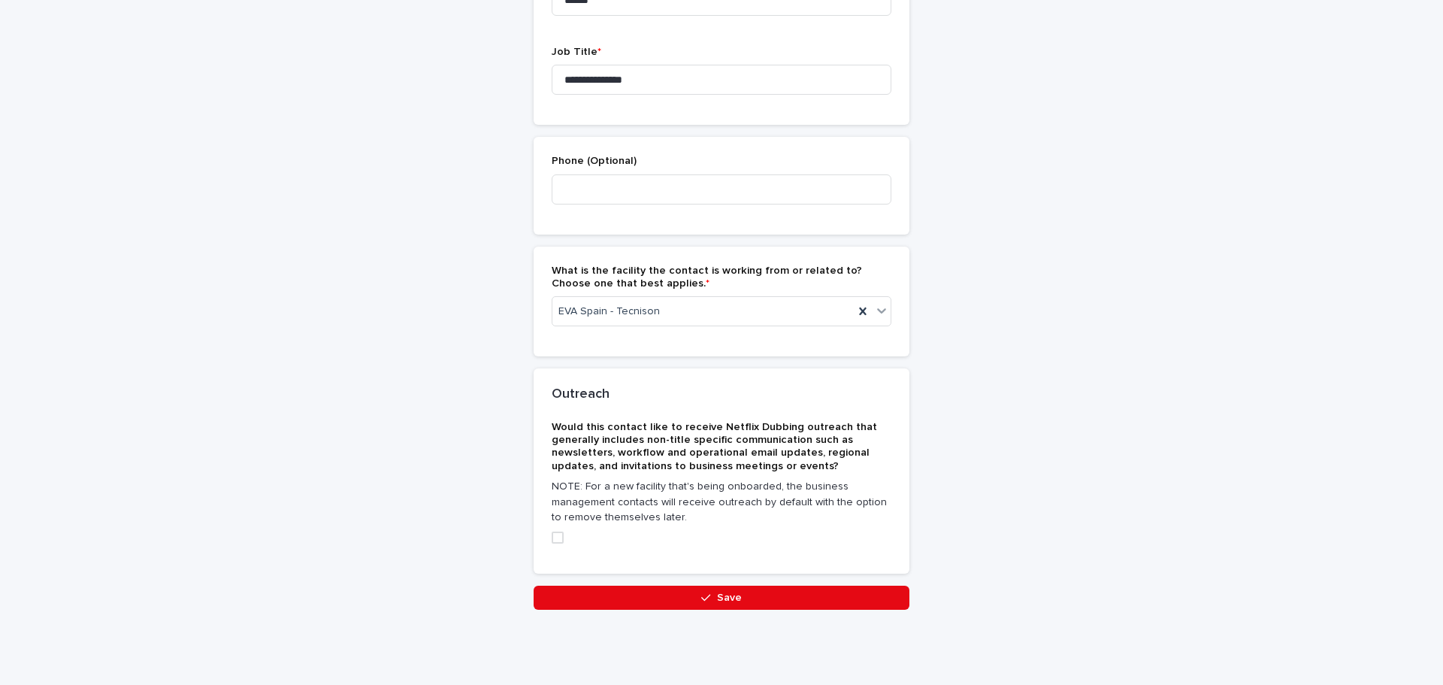
click at [717, 591] on button "Save" at bounding box center [721, 597] width 376 height 24
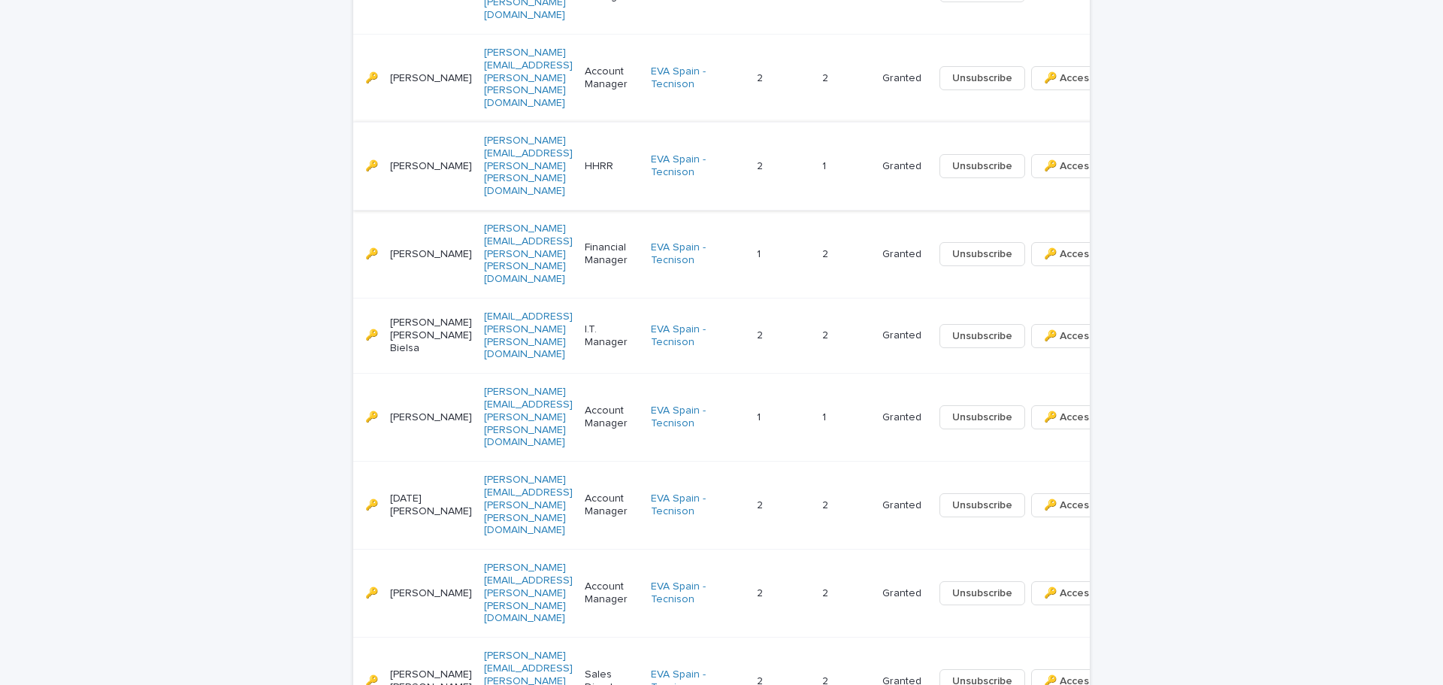
scroll to position [727, 0]
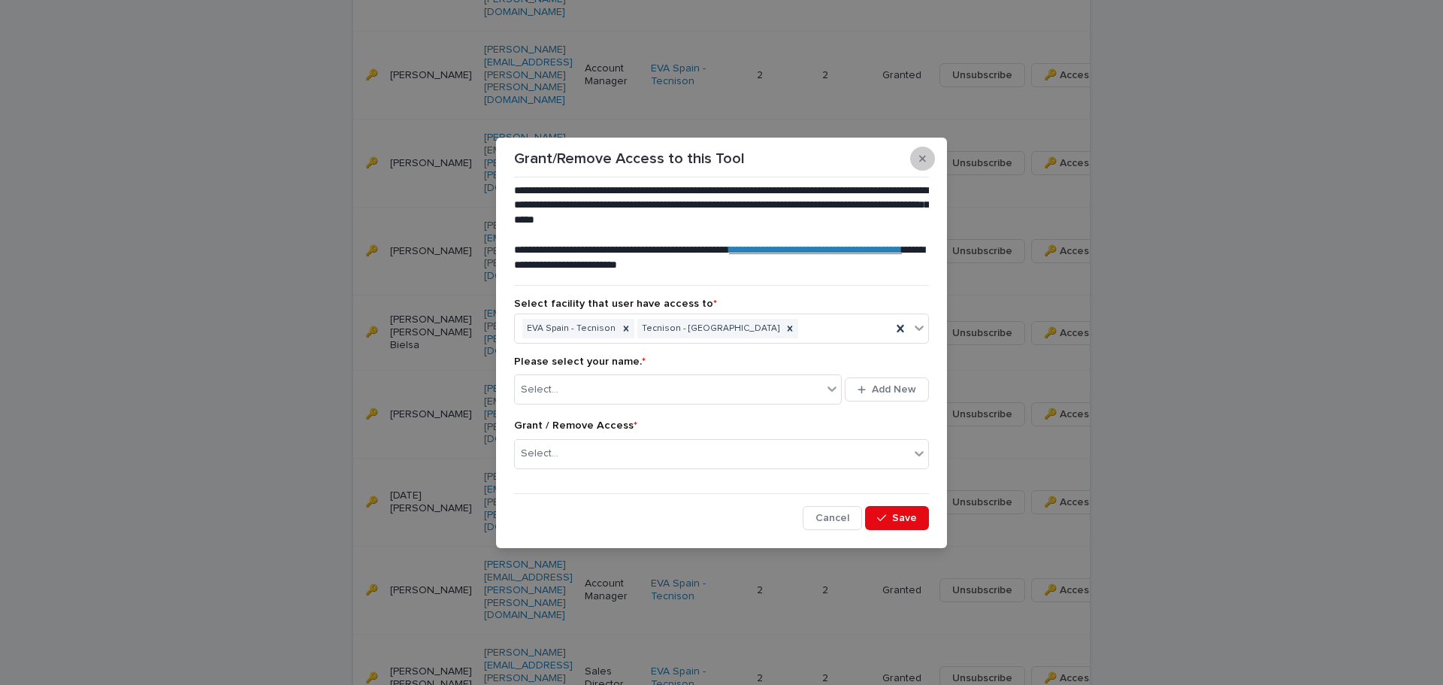
click at [920, 160] on icon "button" at bounding box center [922, 158] width 7 height 7
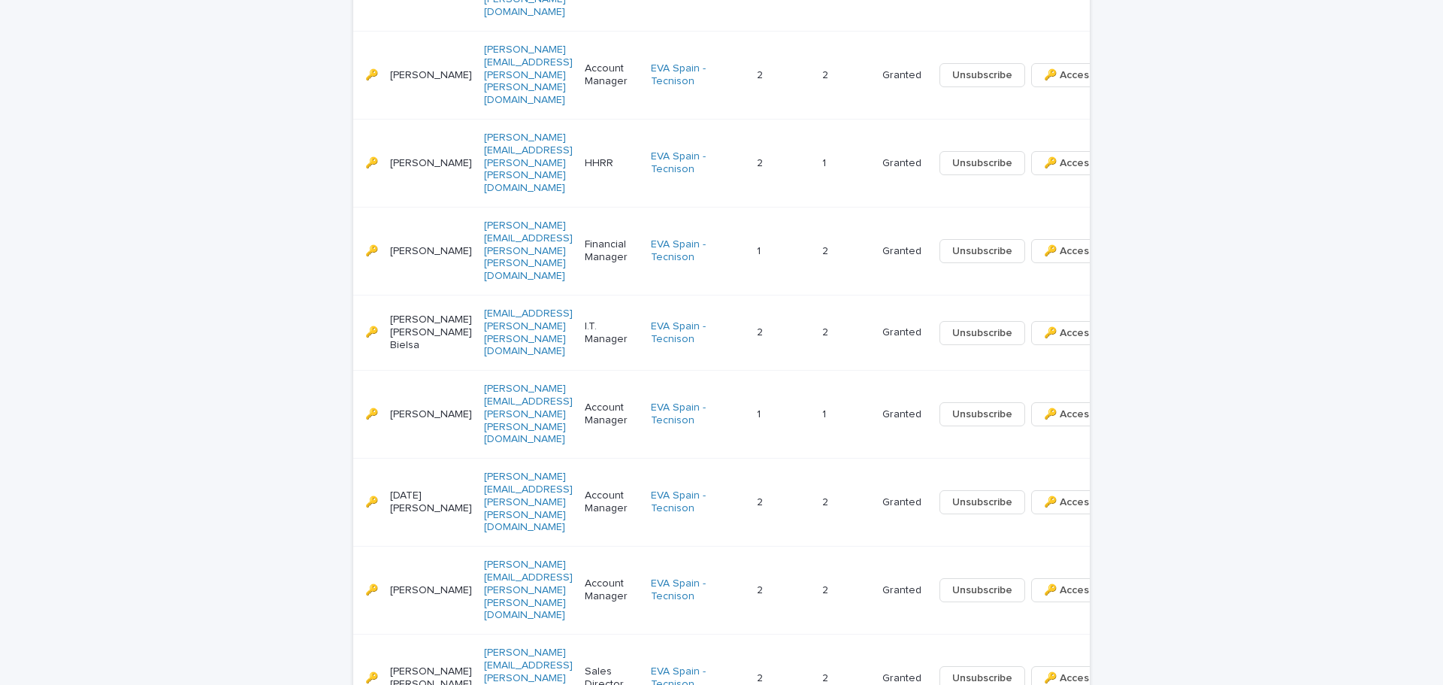
click at [1214, 307] on div "Loading... Saving… Loading... Saving… Contacts Add New Name Job Title or Desc E…" at bounding box center [721, 346] width 1443 height 1486
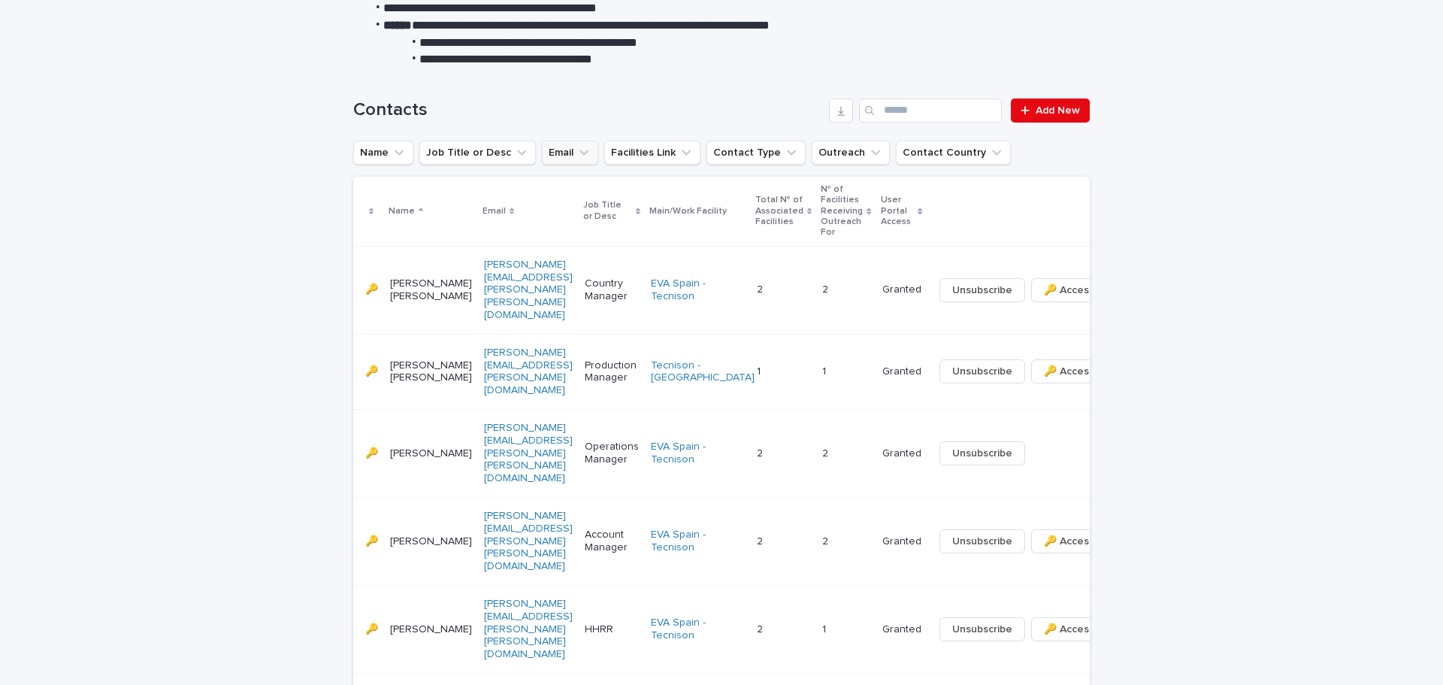
scroll to position [125, 0]
